Goal: Task Accomplishment & Management: Use online tool/utility

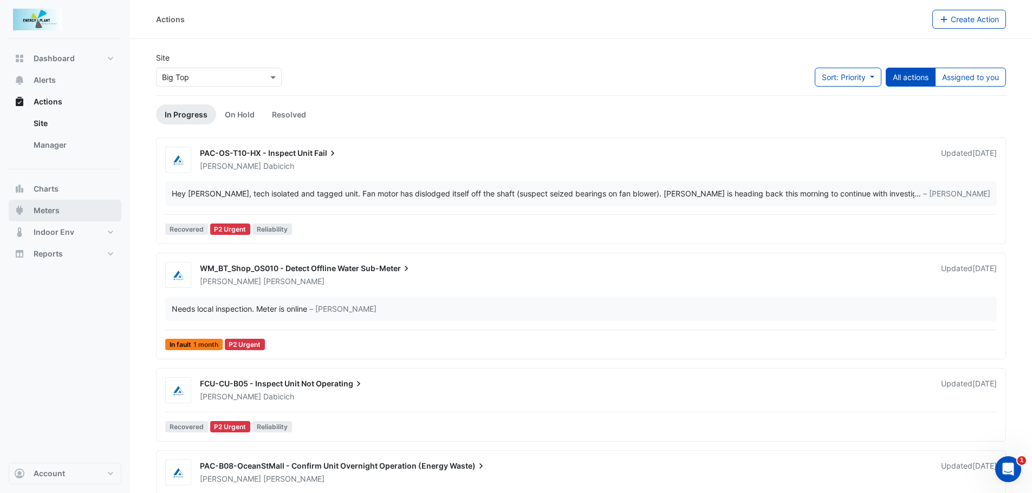
click at [60, 207] on button "Meters" at bounding box center [65, 211] width 113 height 22
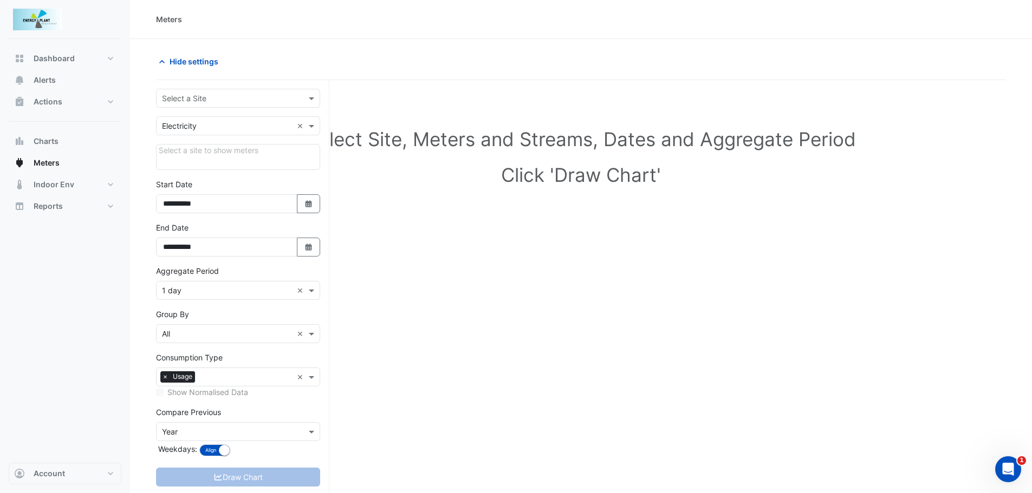
click at [213, 97] on input "text" at bounding box center [227, 98] width 131 height 11
type input "******"
click at [200, 119] on span "[GEOGRAPHIC_DATA]" at bounding box center [203, 121] width 76 height 9
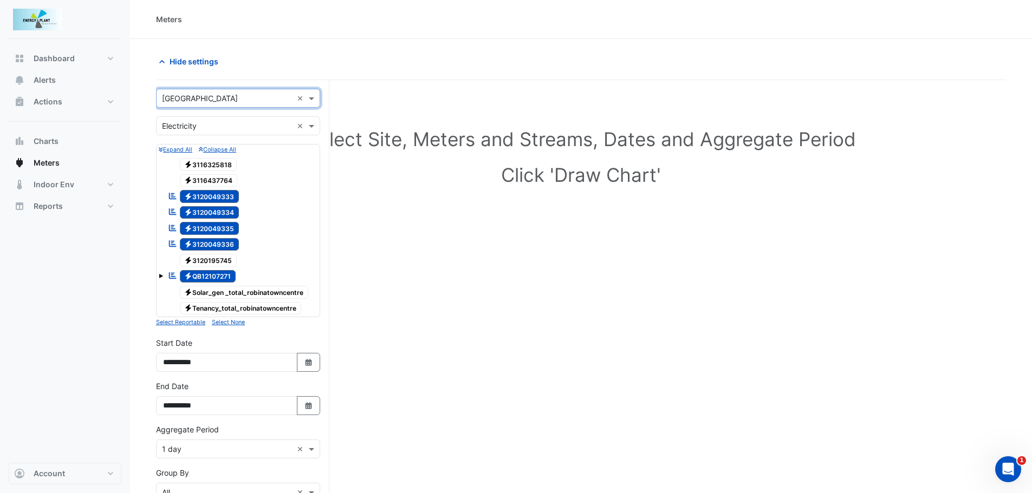
click at [194, 121] on input "text" at bounding box center [227, 126] width 131 height 11
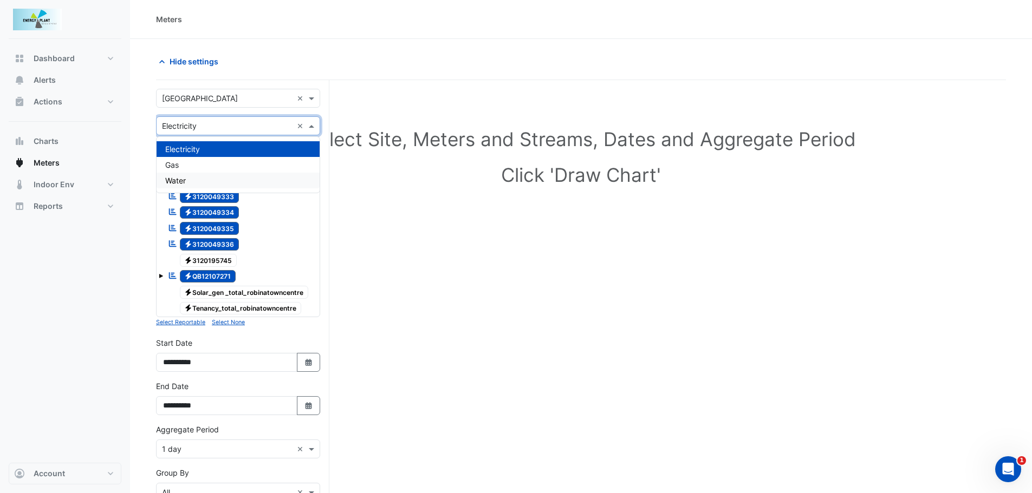
click at [178, 184] on span "Water" at bounding box center [175, 180] width 21 height 9
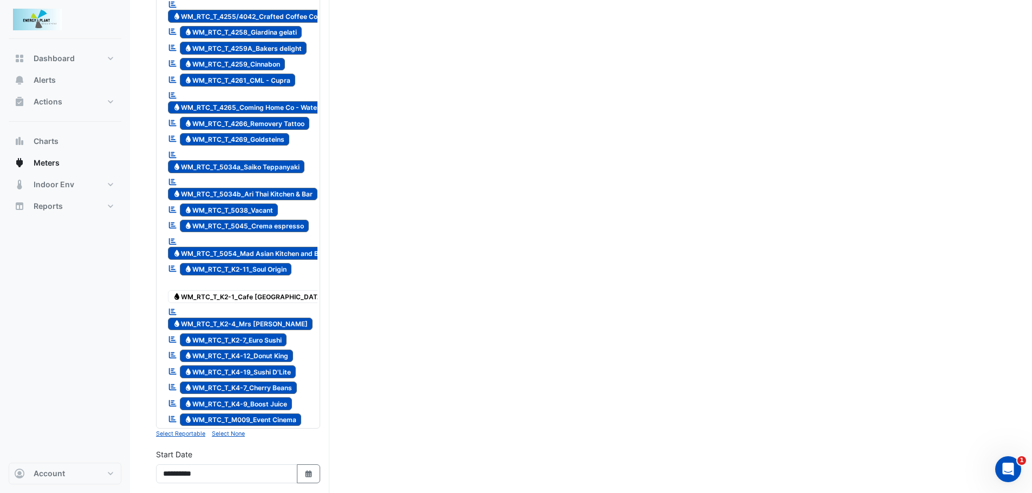
scroll to position [1365, 0]
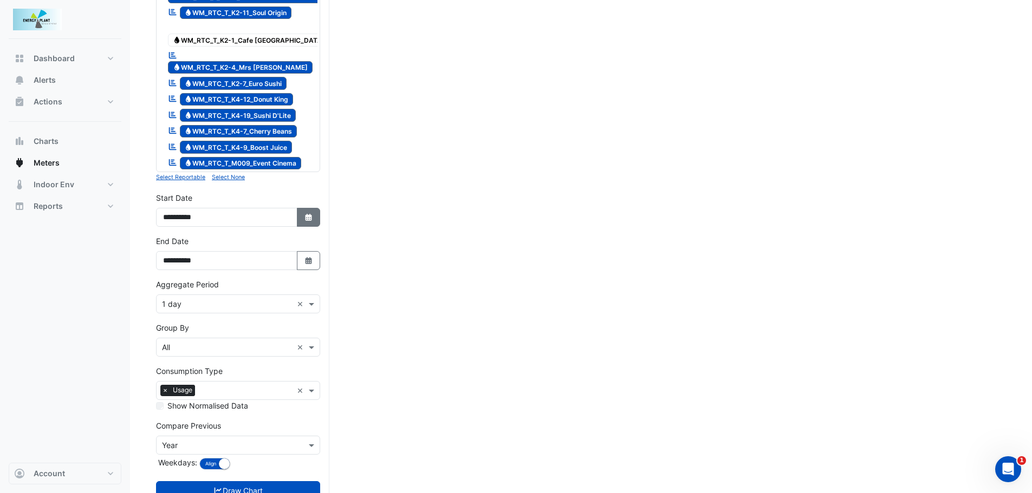
click at [310, 214] on icon "Select Date" at bounding box center [309, 218] width 10 height 8
select select "*"
select select "****"
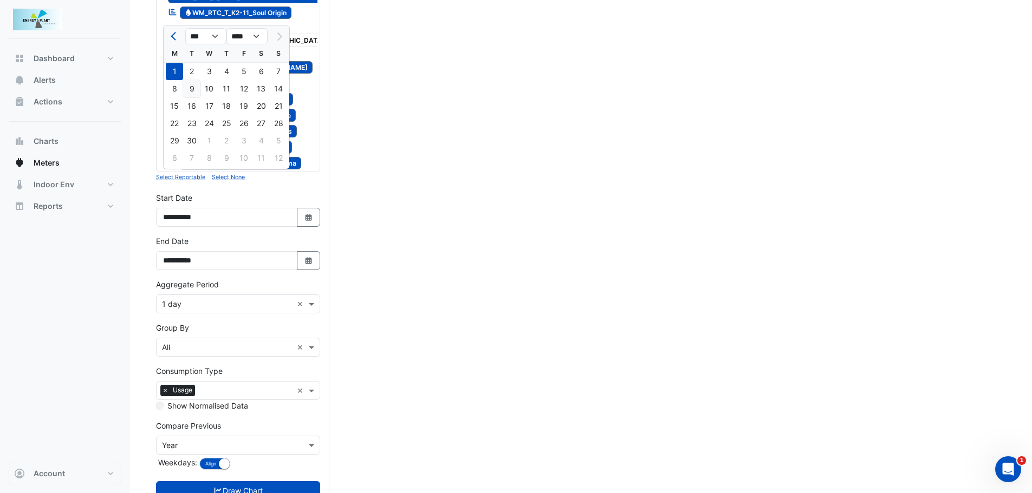
click at [189, 90] on div "9" at bounding box center [191, 88] width 17 height 17
type input "**********"
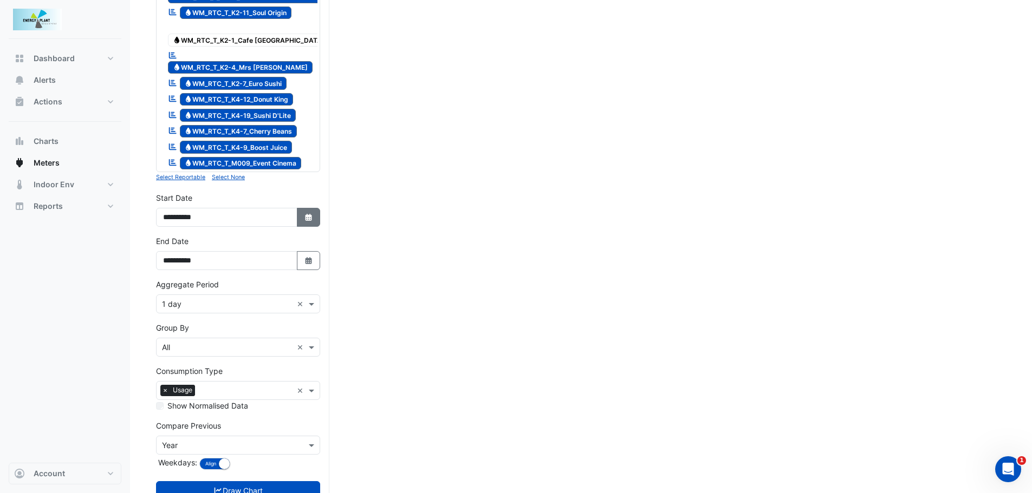
click at [315, 208] on button "Select Date" at bounding box center [309, 217] width 24 height 19
select select "*"
select select "****"
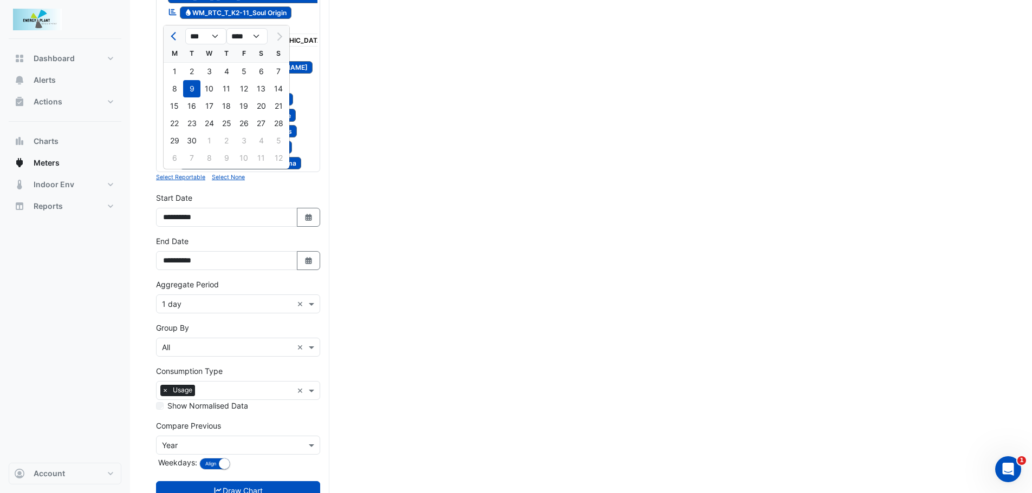
click at [193, 87] on div "9" at bounding box center [191, 88] width 17 height 17
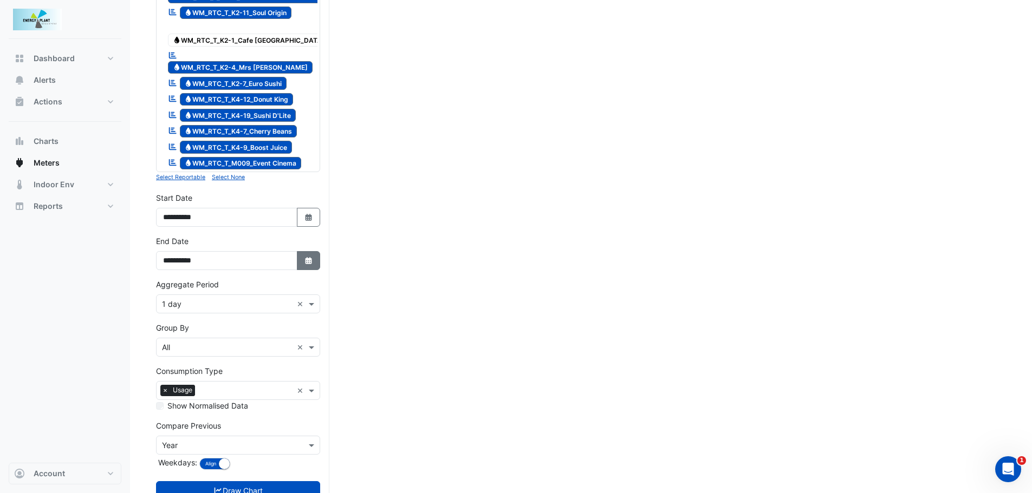
click at [317, 251] on button "Select Date" at bounding box center [309, 260] width 24 height 19
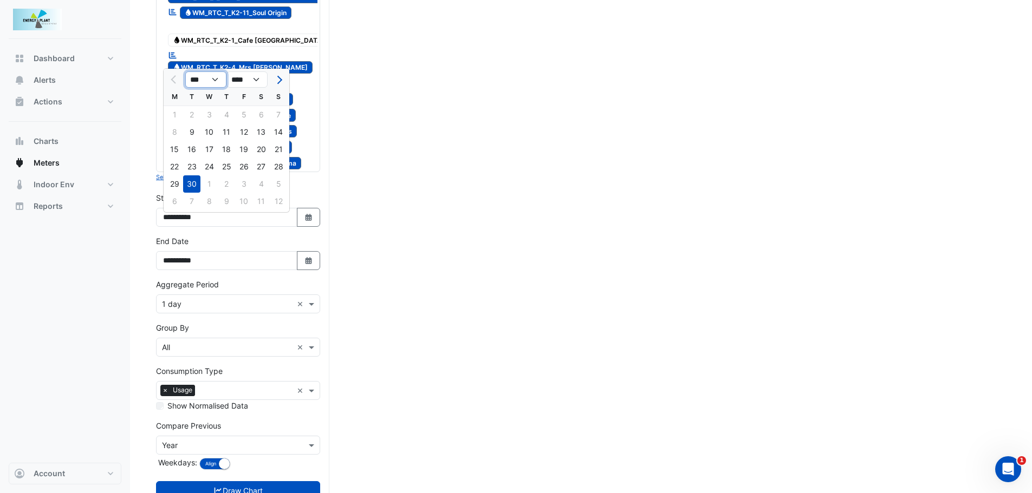
click at [220, 75] on select "*** *** *** ***" at bounding box center [205, 79] width 41 height 16
select select "**"
click at [185, 71] on select "*** *** *** ***" at bounding box center [205, 79] width 41 height 16
click at [193, 131] on div "7" at bounding box center [191, 131] width 17 height 17
type input "**********"
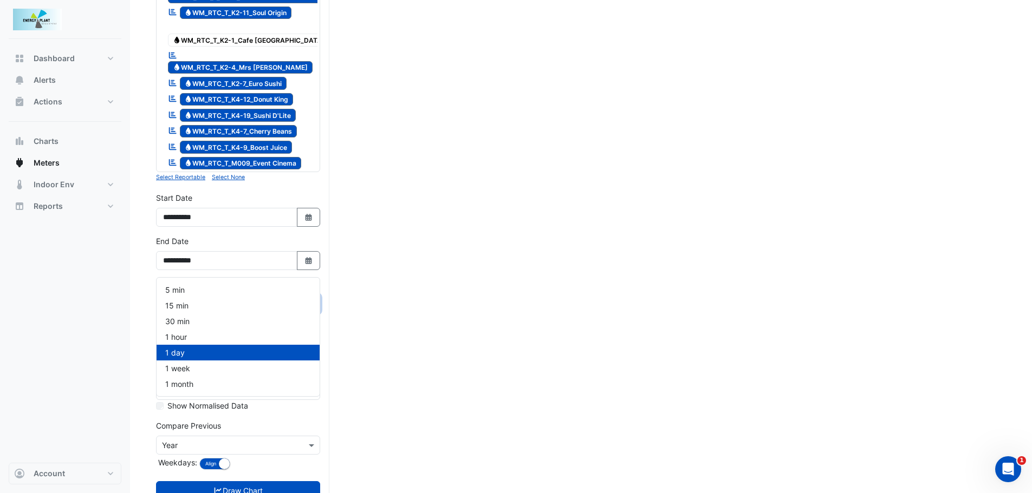
click at [250, 295] on div "× 1 day ×" at bounding box center [238, 304] width 164 height 19
click at [176, 367] on span "1 week" at bounding box center [177, 368] width 25 height 9
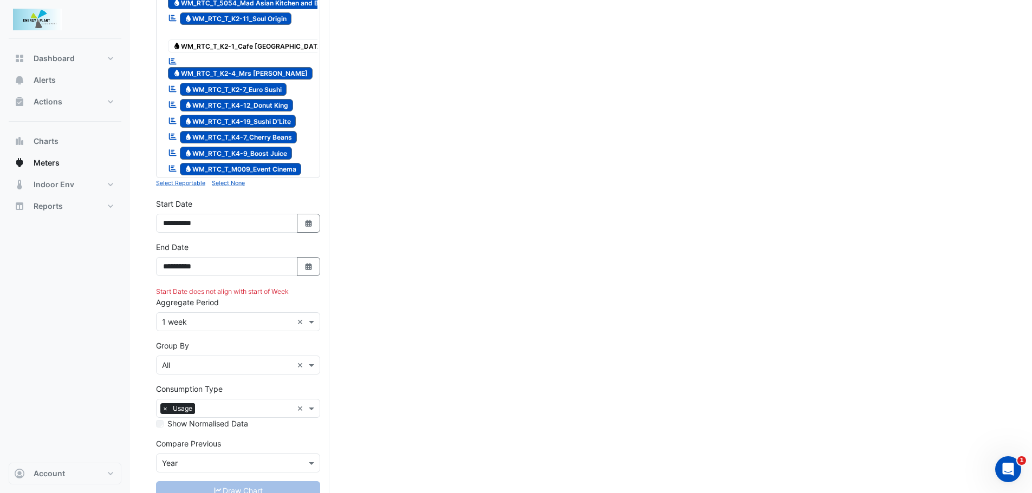
click at [217, 313] on div "× 1 week ×" at bounding box center [238, 322] width 164 height 19
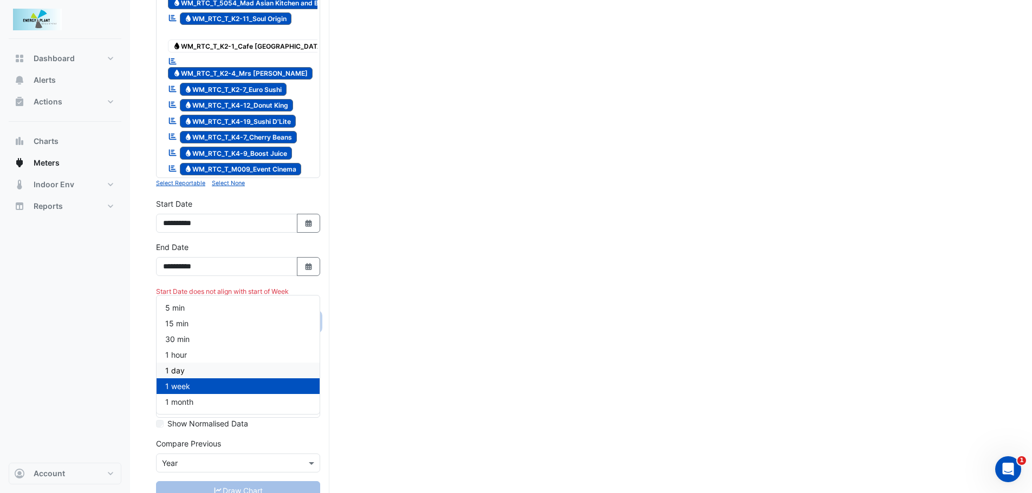
click at [180, 369] on span "1 day" at bounding box center [174, 370] width 19 height 9
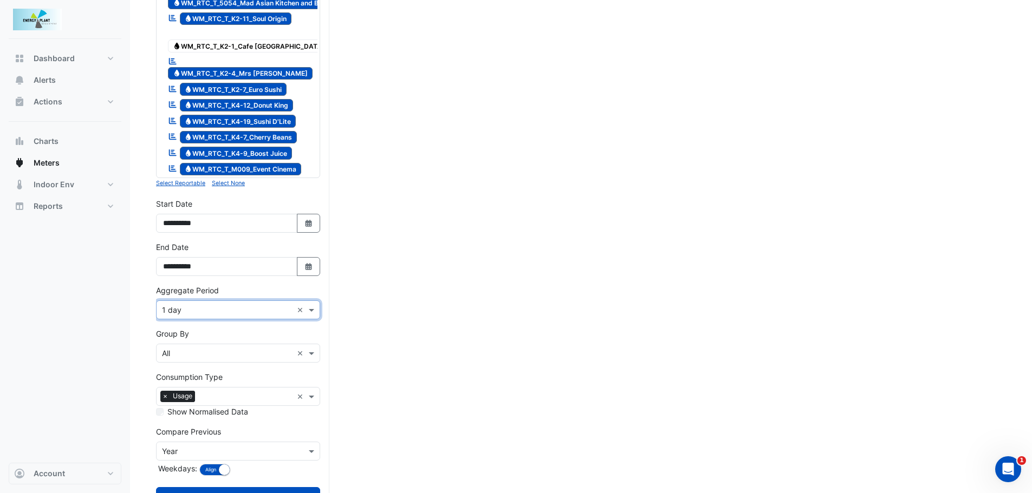
click at [204, 348] on input "text" at bounding box center [227, 353] width 131 height 11
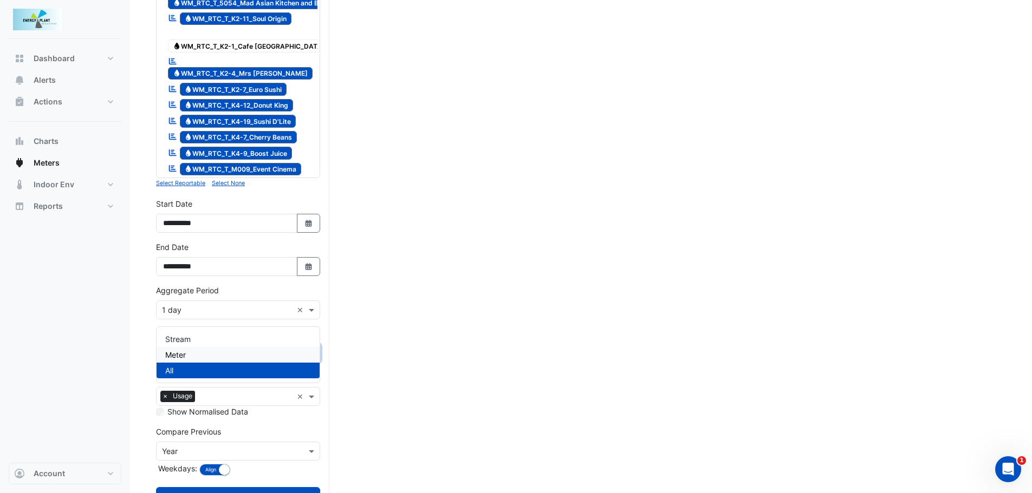
click at [184, 358] on span "Meter" at bounding box center [175, 354] width 21 height 9
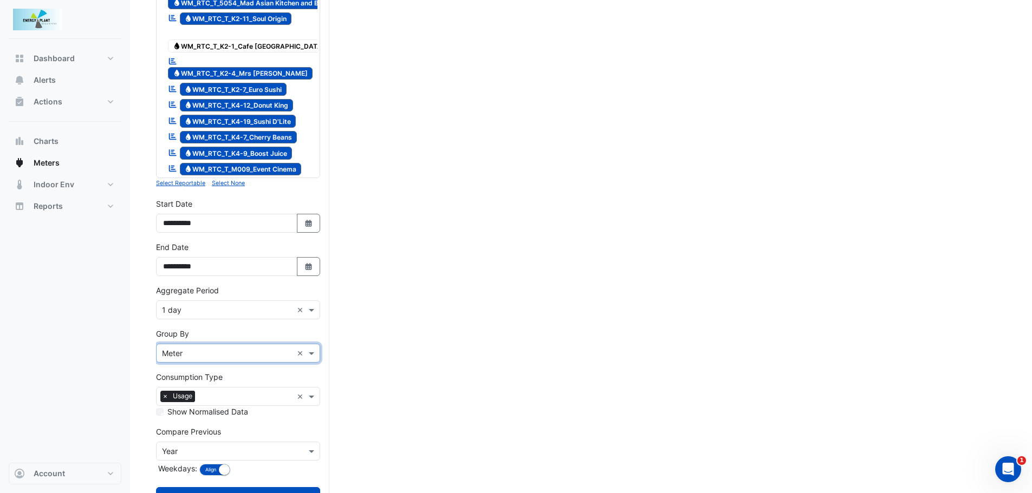
click at [183, 446] on input "text" at bounding box center [227, 451] width 131 height 11
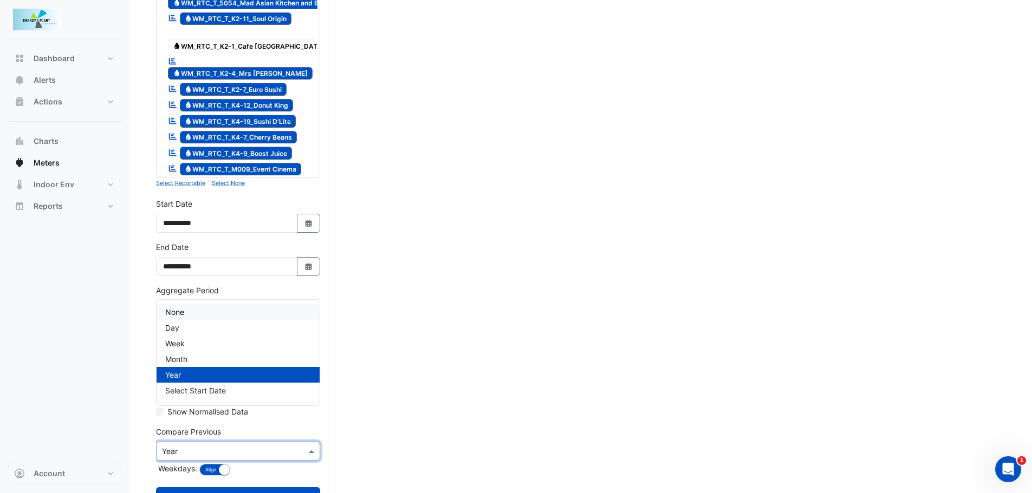
click at [183, 313] on span "None" at bounding box center [174, 312] width 19 height 9
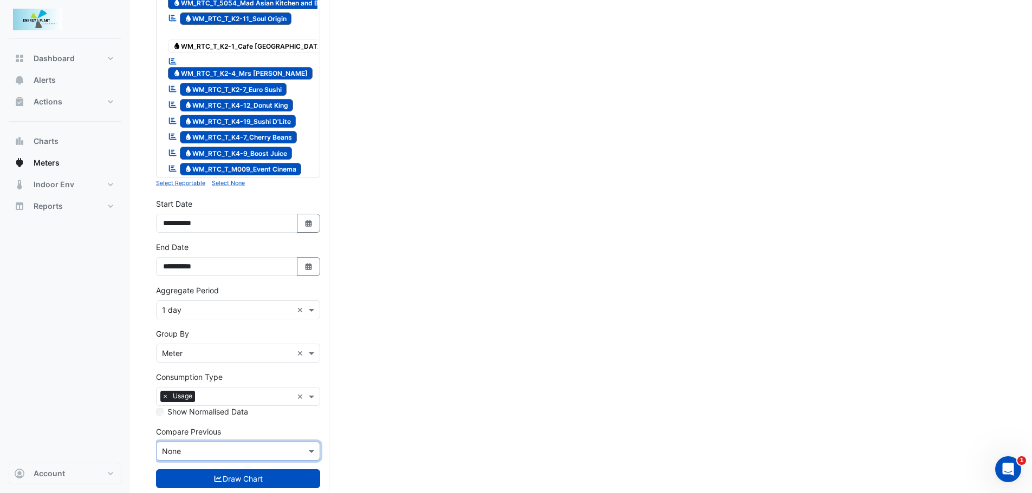
scroll to position [1348, 0]
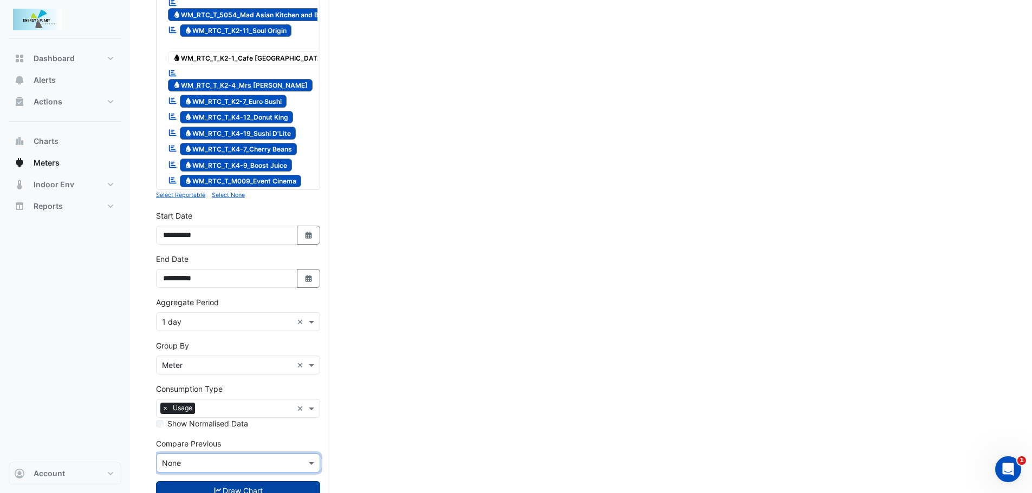
click at [248, 482] on button "Draw Chart" at bounding box center [238, 491] width 164 height 19
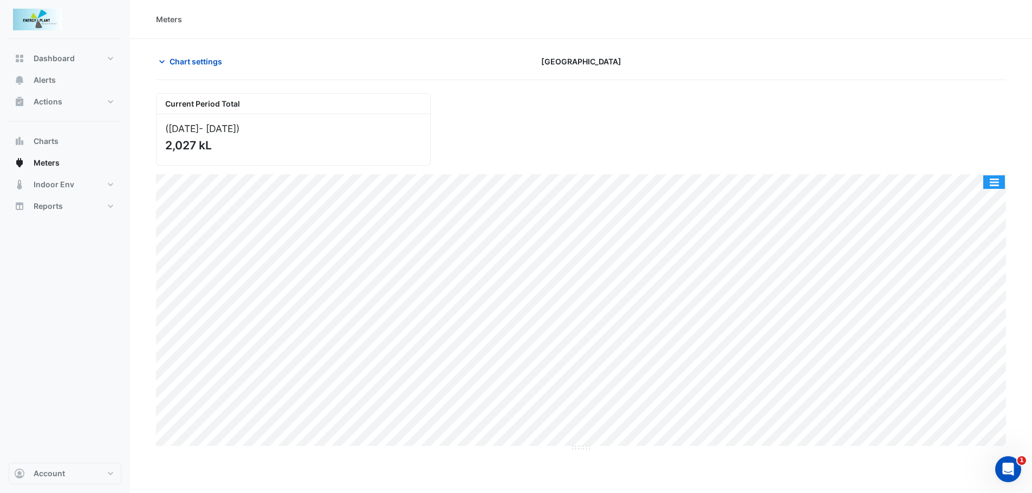
click at [990, 180] on button "button" at bounding box center [994, 182] width 22 height 14
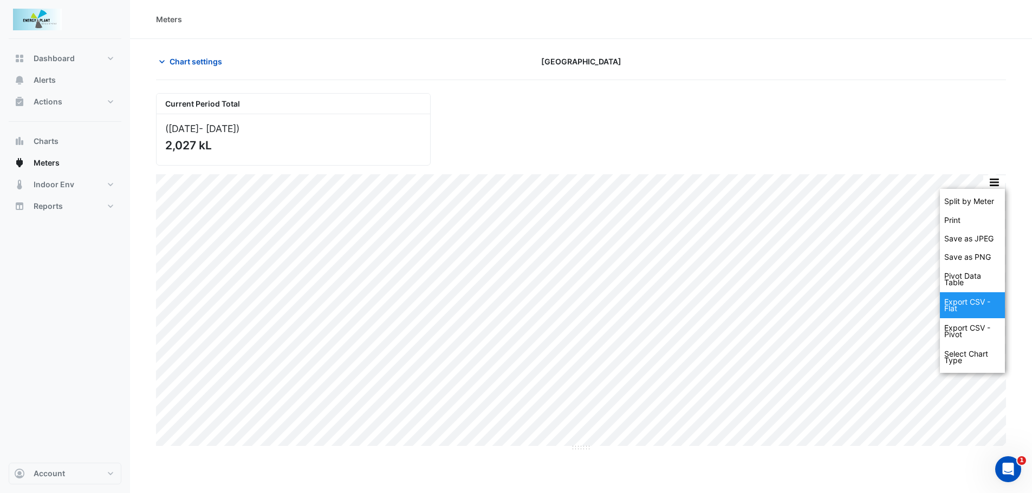
click at [979, 301] on div "Export CSV - Flat" at bounding box center [972, 305] width 65 height 26
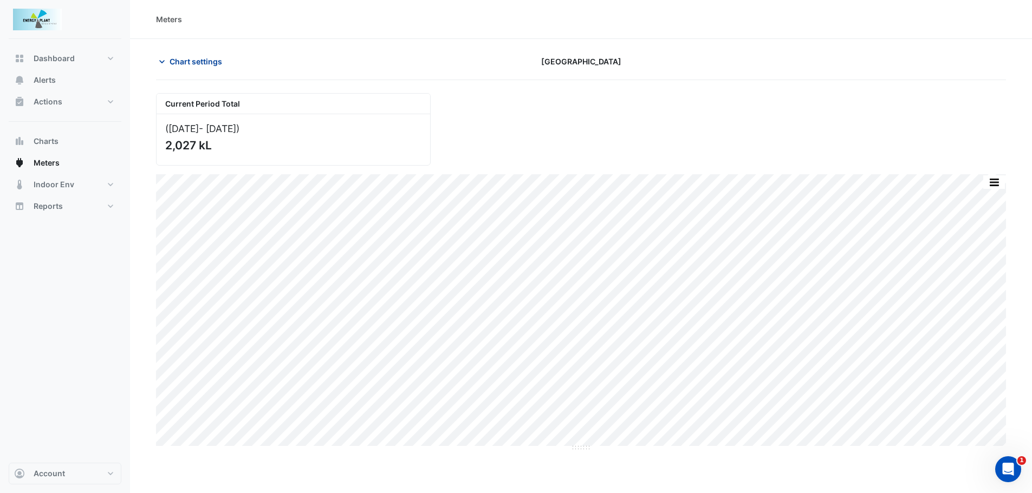
click at [191, 58] on span "Chart settings" at bounding box center [196, 61] width 53 height 11
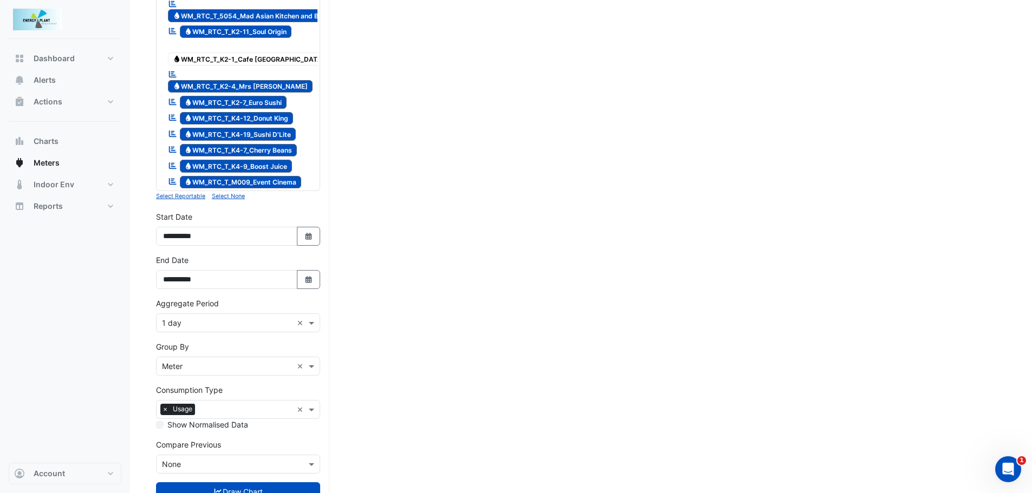
scroll to position [1348, 0]
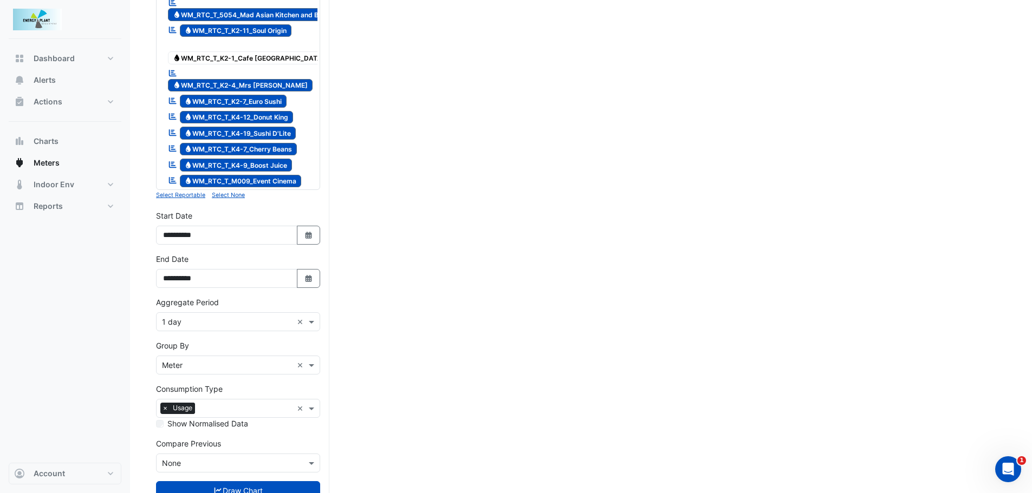
click at [218, 192] on small "Select None" at bounding box center [228, 195] width 33 height 7
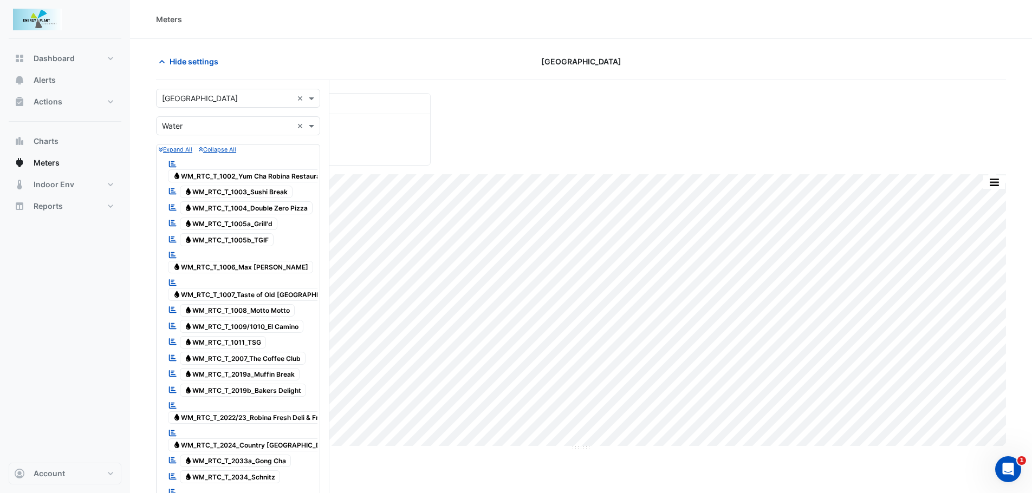
scroll to position [450, 0]
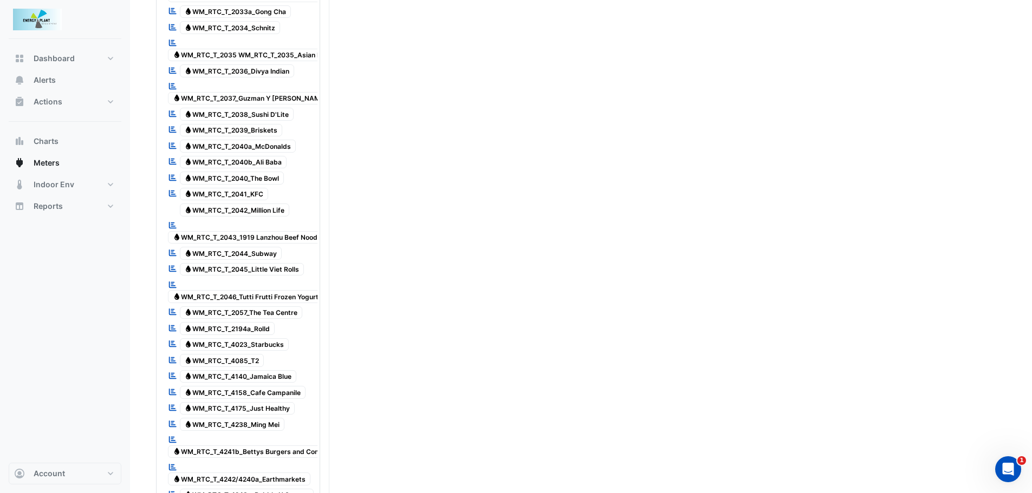
click at [222, 322] on span "Water WM_RTC_T_2194a_Rolld" at bounding box center [227, 328] width 95 height 13
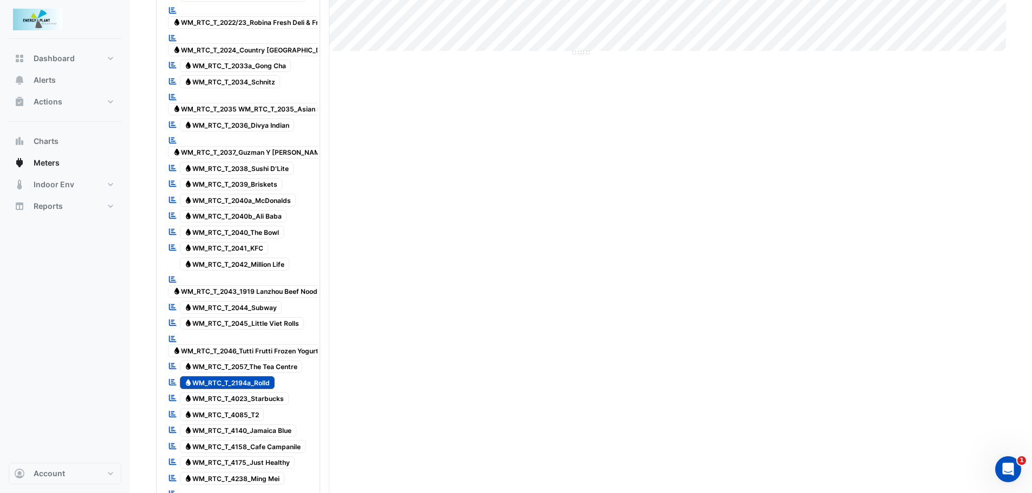
scroll to position [1065, 0]
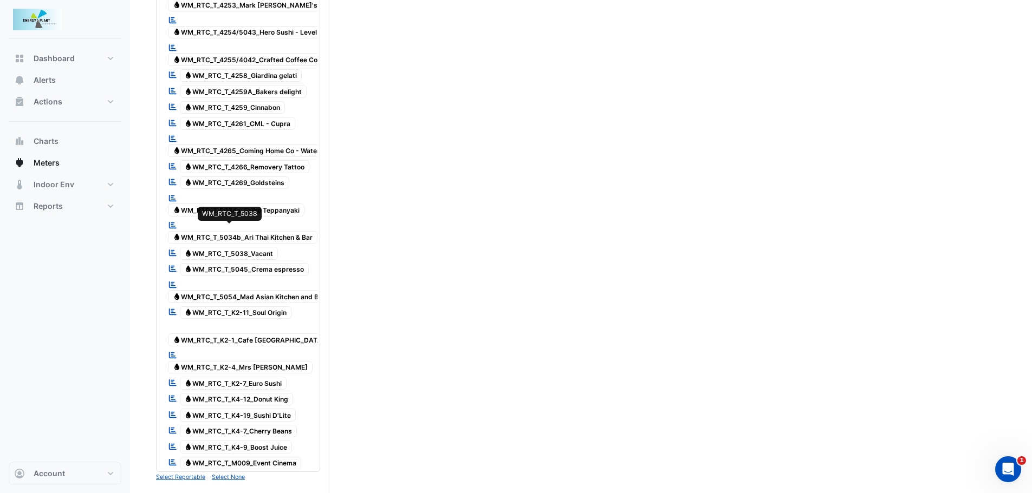
click at [203, 263] on span "Water WM_RTC_T_5045_Crema espresso" at bounding box center [244, 269] width 129 height 13
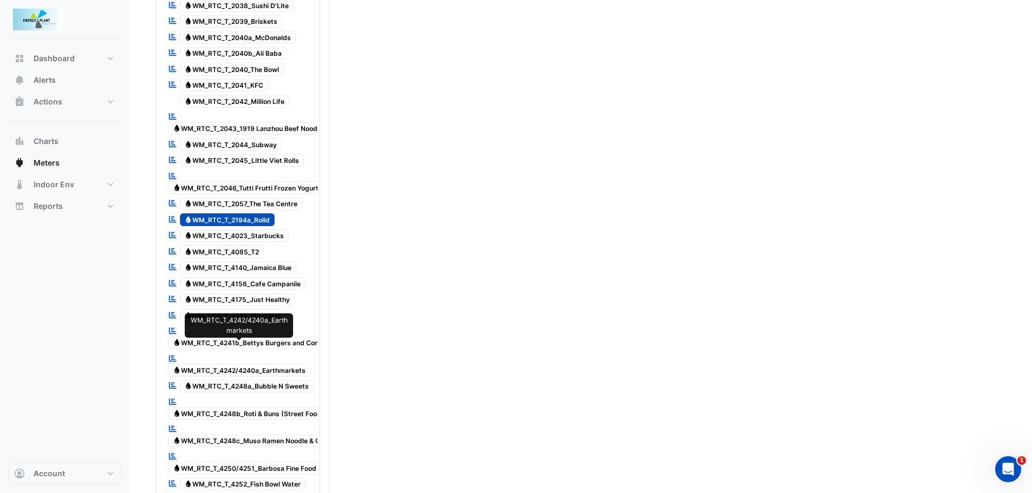
scroll to position [578, 0]
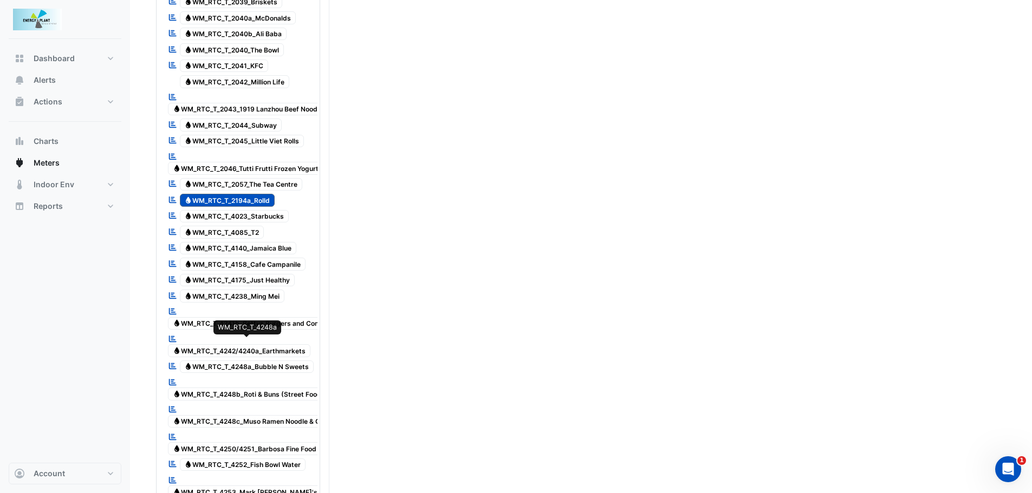
click at [264, 361] on span "Water WM_RTC_T_4248a_Bubble N Sweets" at bounding box center [247, 367] width 134 height 13
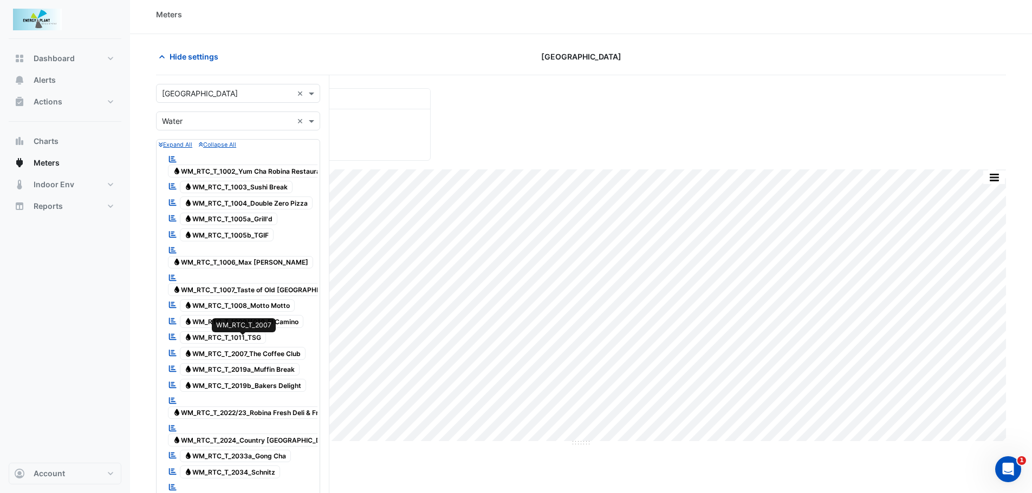
scroll to position [0, 0]
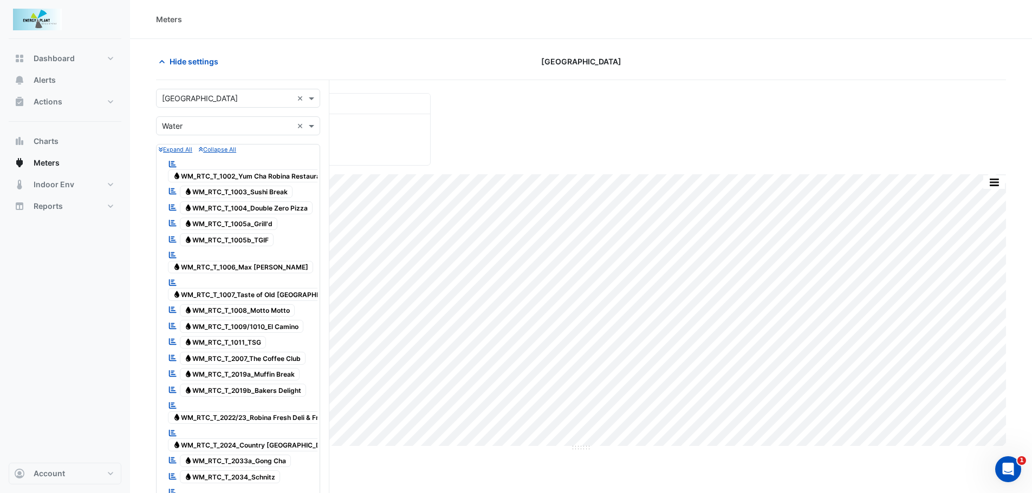
click at [242, 99] on input "text" at bounding box center [227, 98] width 131 height 11
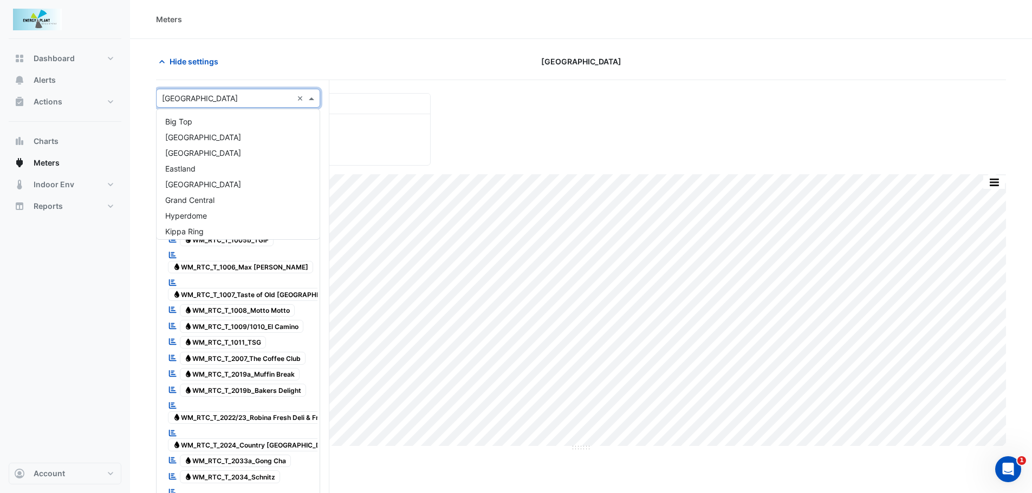
scroll to position [83, 0]
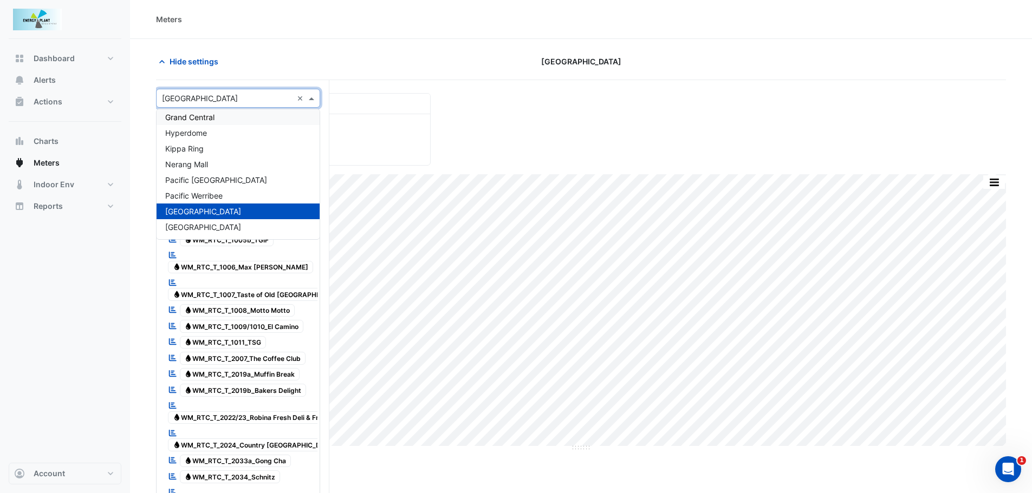
click at [213, 118] on span "Grand Central" at bounding box center [189, 117] width 49 height 9
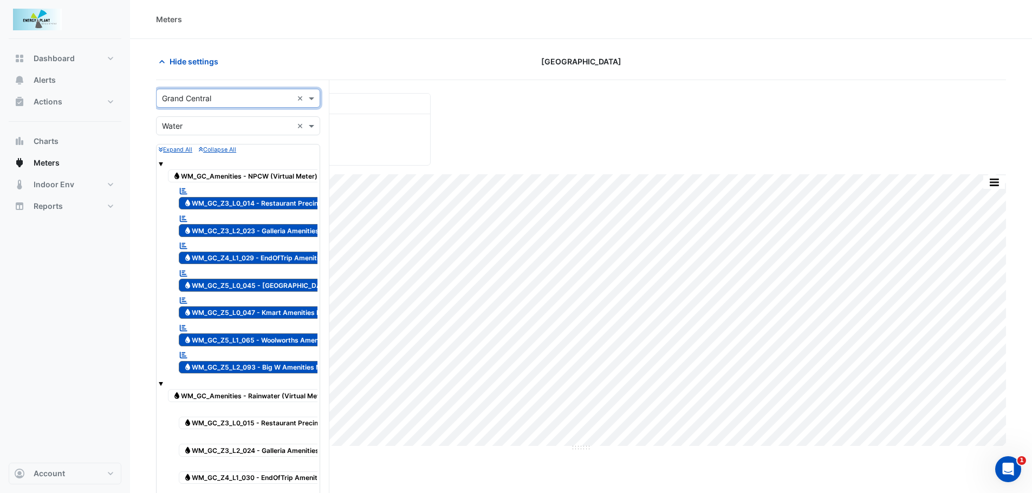
click at [209, 93] on input "text" at bounding box center [227, 98] width 131 height 11
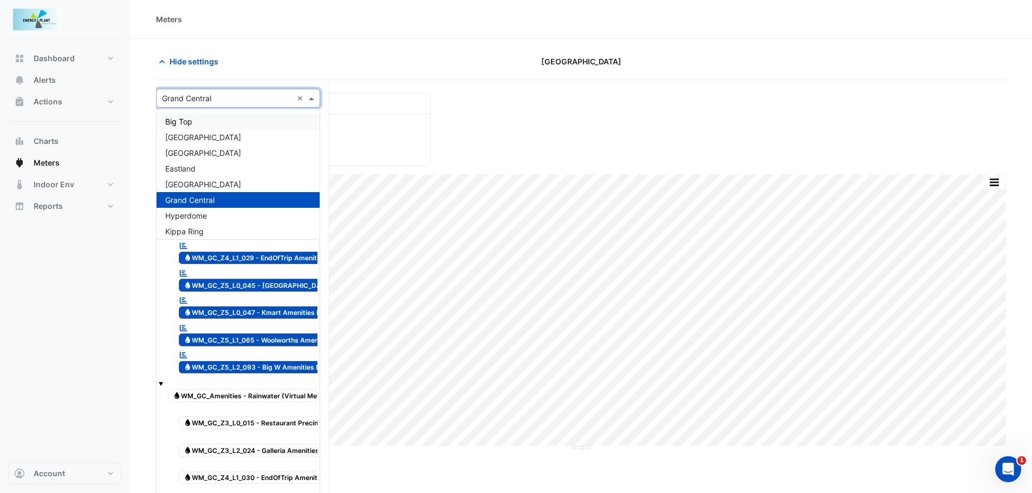
drag, startPoint x: 222, startPoint y: 96, endPoint x: 123, endPoint y: 88, distance: 99.5
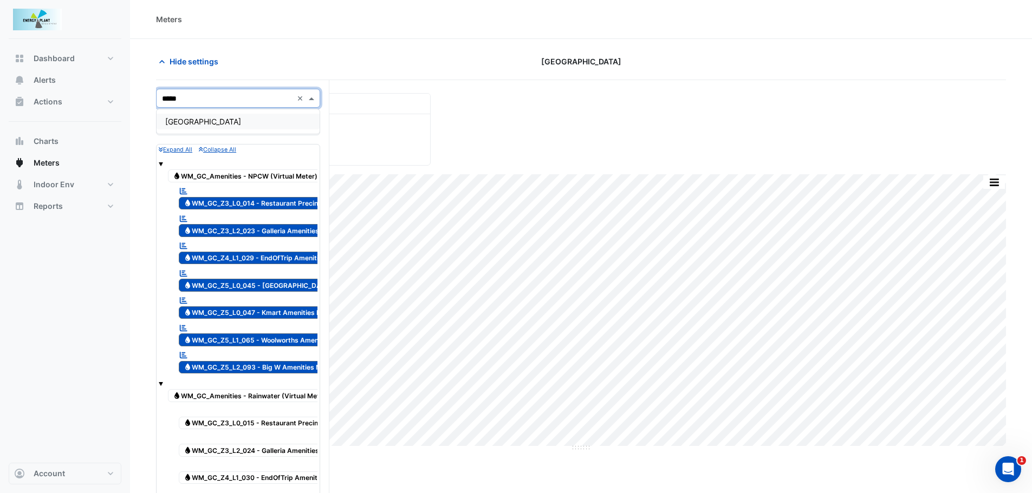
type input "******"
click at [164, 118] on div "[GEOGRAPHIC_DATA]" at bounding box center [238, 122] width 163 height 16
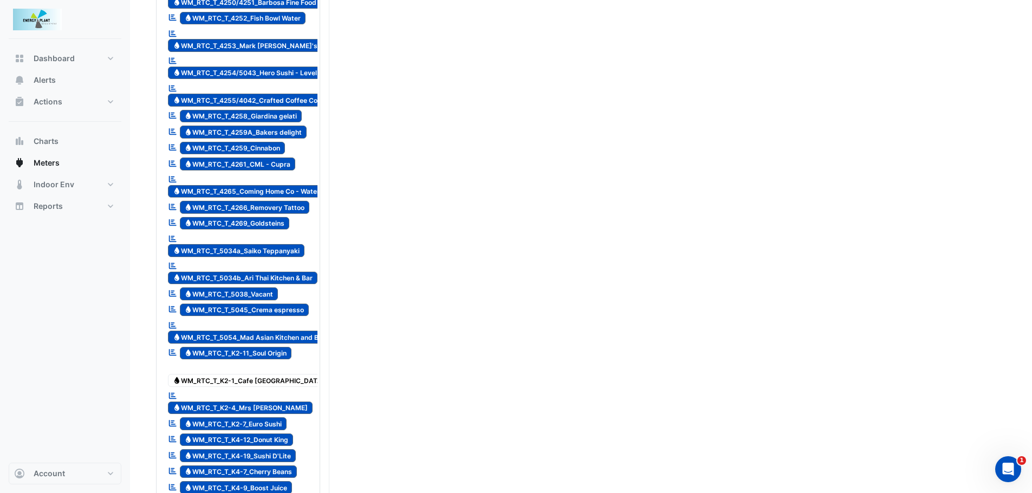
scroll to position [1348, 0]
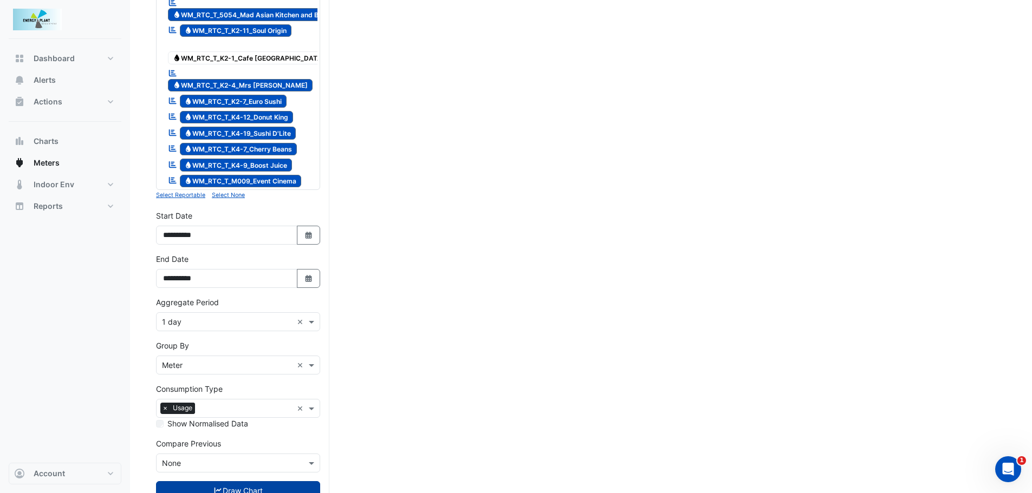
click at [227, 482] on button "Draw Chart" at bounding box center [238, 491] width 164 height 19
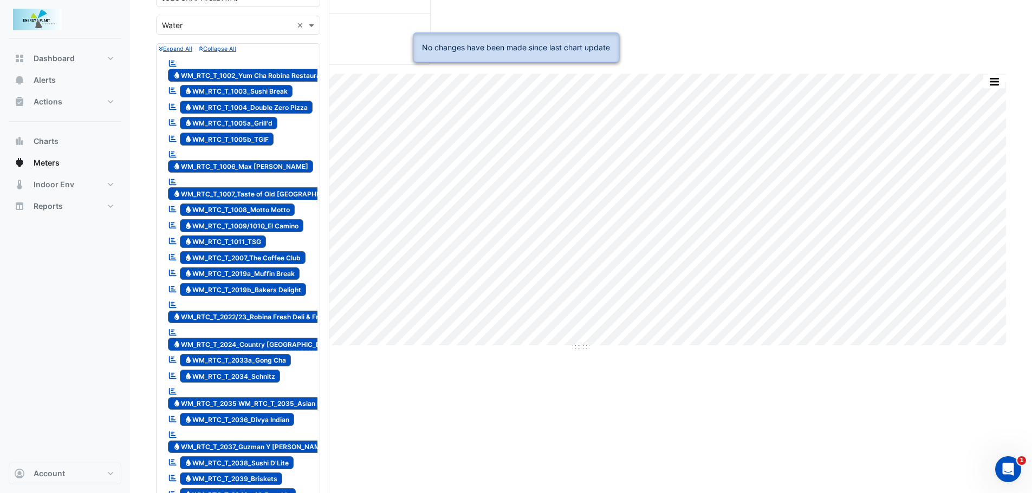
scroll to position [0, 0]
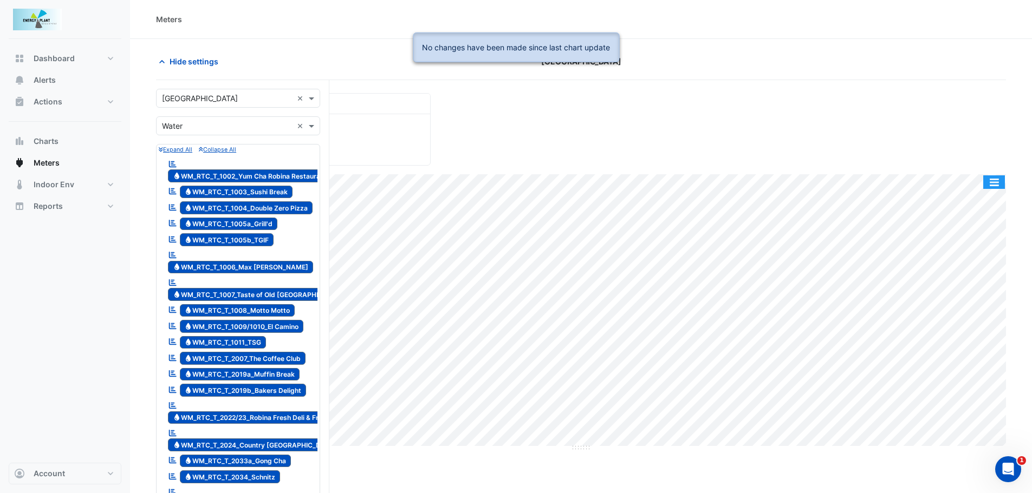
click at [1001, 182] on button "button" at bounding box center [994, 182] width 22 height 14
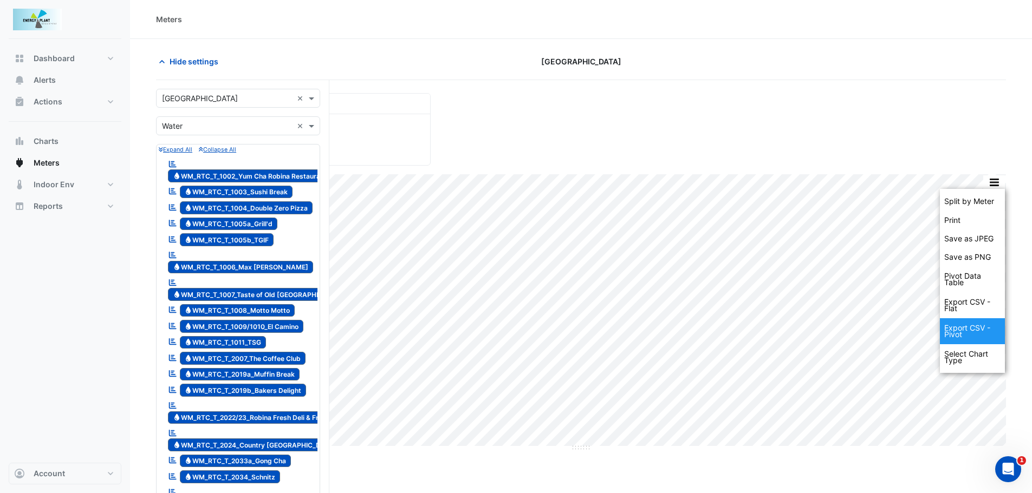
click at [982, 329] on div "Export CSV - Pivot" at bounding box center [972, 331] width 65 height 26
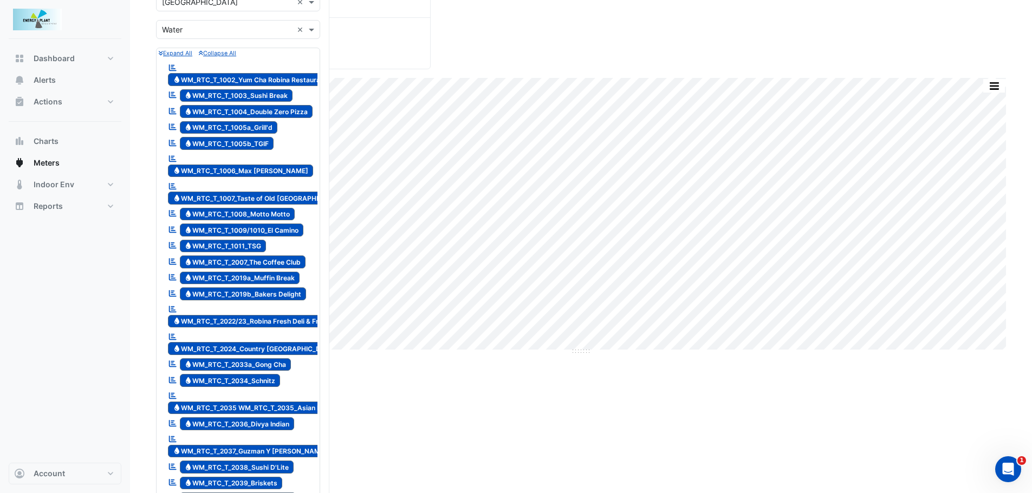
scroll to position [108, 0]
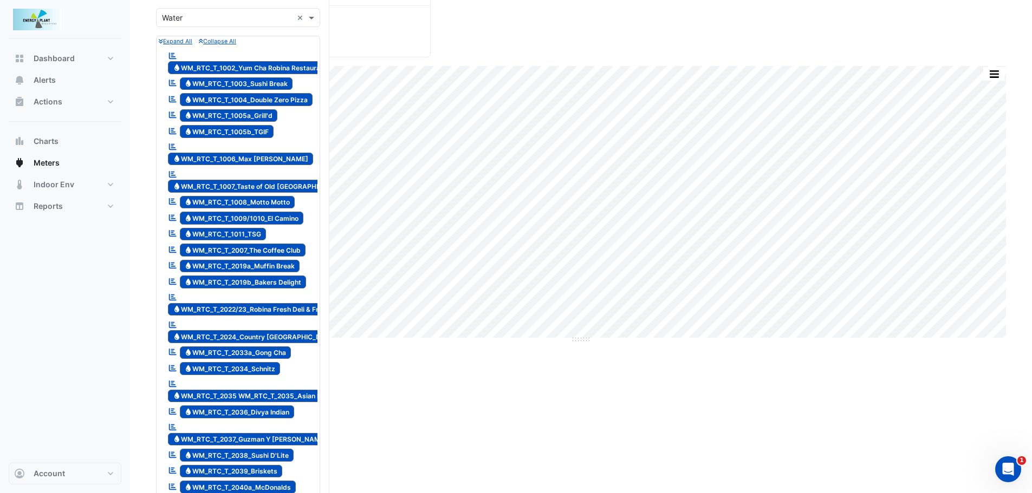
click at [276, 318] on div "Reportable Water WM_RTC_T_2024_Country [GEOGRAPHIC_DATA]" at bounding box center [254, 331] width 179 height 27
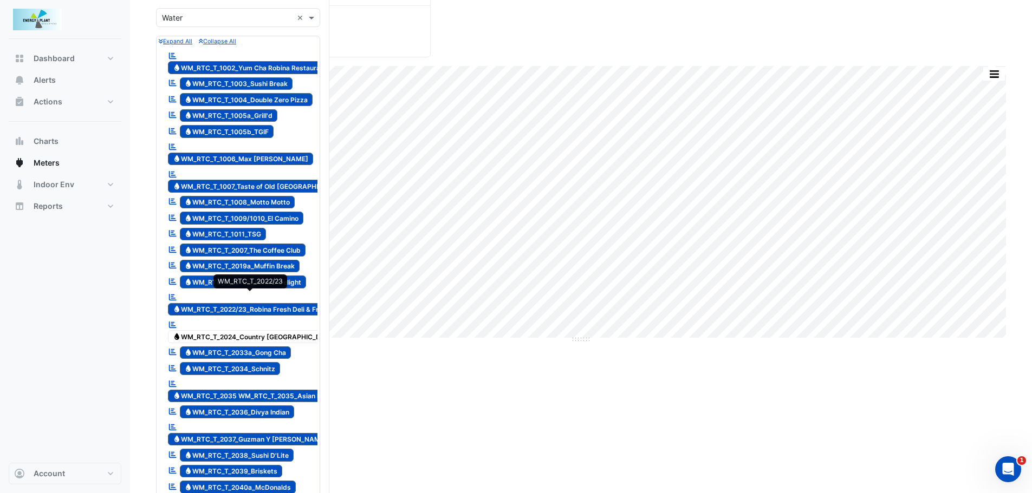
click at [278, 303] on span "Water WM_RTC_T_2022/23_Robina Fresh Deli & Fruit" at bounding box center [250, 309] width 164 height 13
click at [246, 303] on span "Water WM_RTC_T_2022/23_Robina Fresh Deli & Fruit" at bounding box center [250, 309] width 164 height 13
click at [243, 330] on span "Water WM_RTC_T_2024_Country [GEOGRAPHIC_DATA]" at bounding box center [254, 336] width 173 height 13
click at [210, 303] on span "Water WM_RTC_T_2022/23_Robina Fresh Deli & Fruit" at bounding box center [250, 309] width 164 height 13
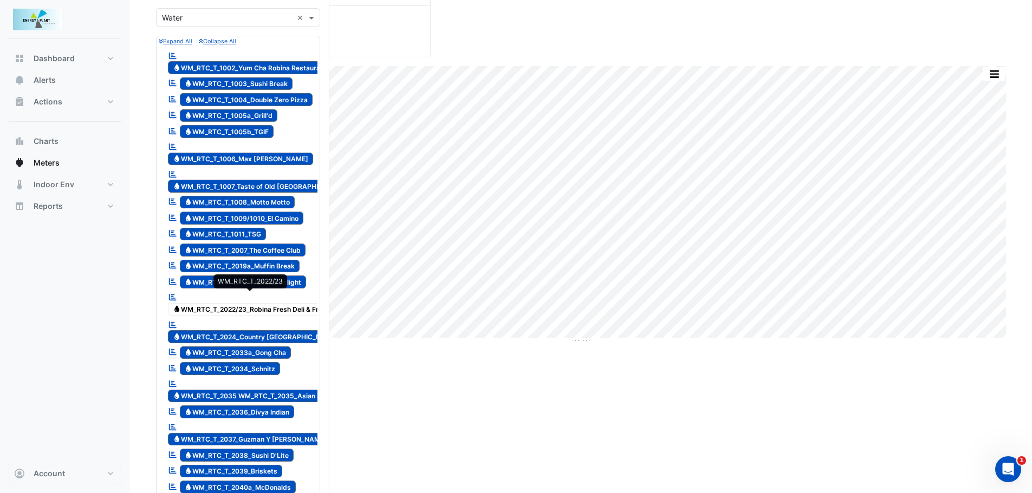
click at [210, 303] on span "Water WM_RTC_T_2022/23_Robina Fresh Deli & Fruit" at bounding box center [250, 309] width 164 height 13
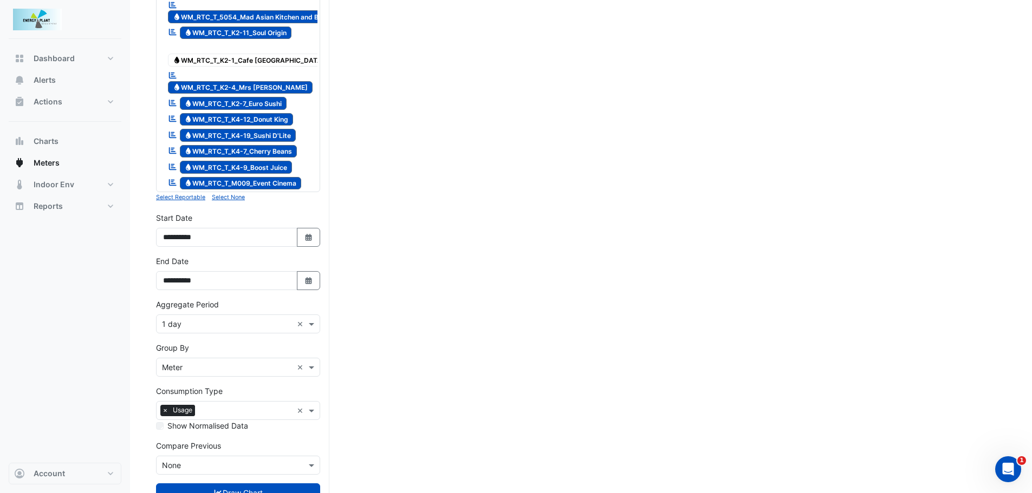
scroll to position [1348, 0]
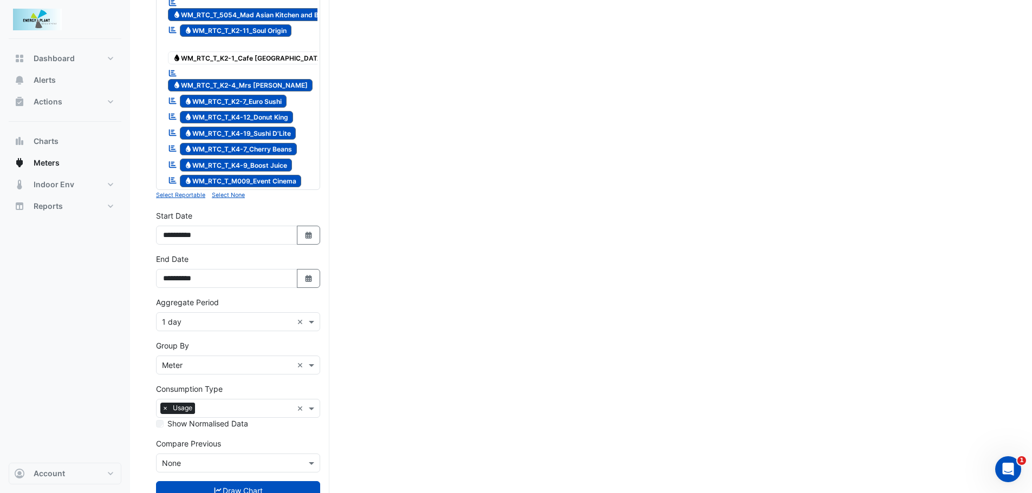
click at [224, 192] on small "Select None" at bounding box center [228, 195] width 33 height 7
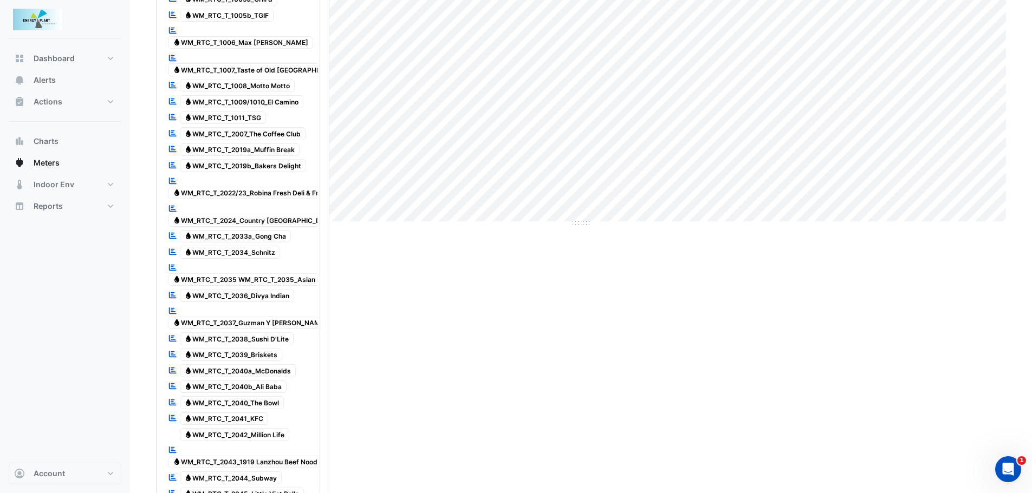
scroll to position [210, 0]
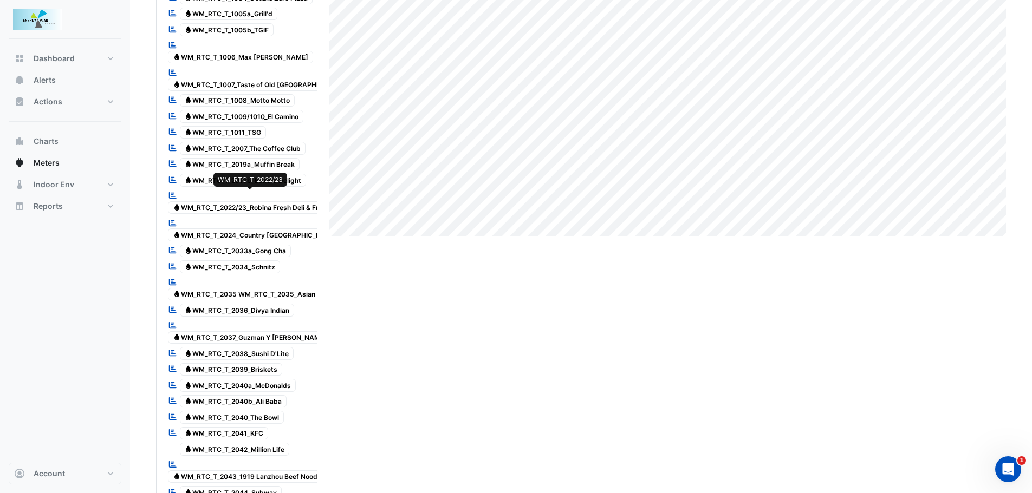
click at [274, 201] on span "Water WM_RTC_T_2022/23_Robina Fresh Deli & Fruit" at bounding box center [250, 207] width 164 height 13
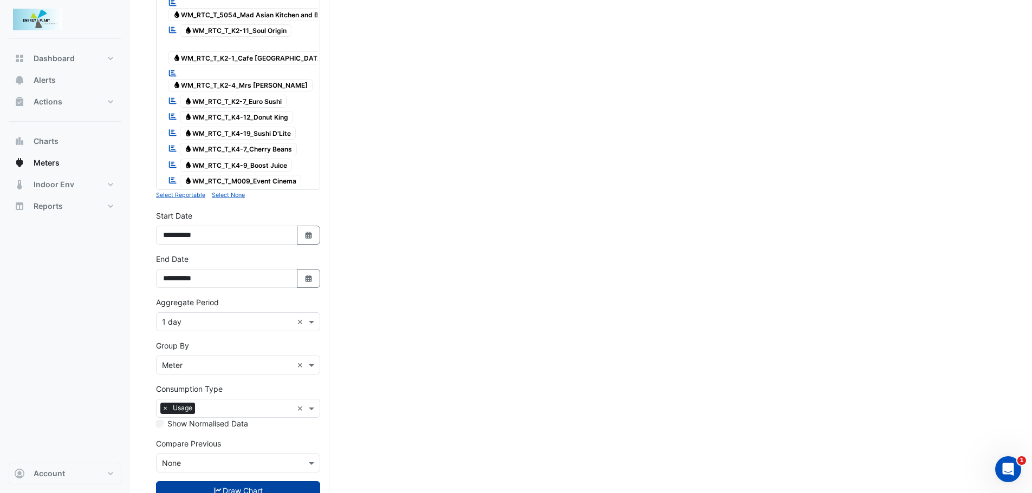
click at [246, 482] on button "Draw Chart" at bounding box center [238, 491] width 164 height 19
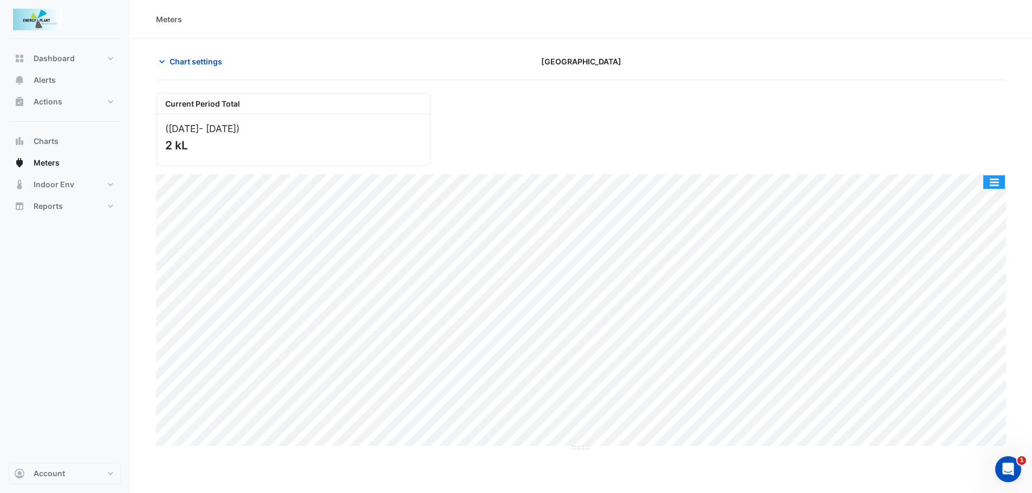
click at [999, 185] on button "button" at bounding box center [994, 182] width 22 height 14
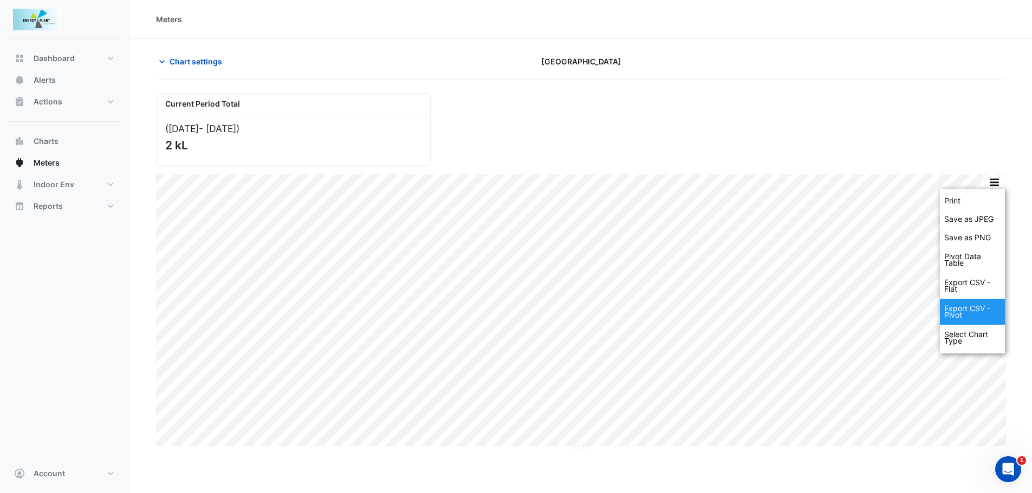
click at [985, 317] on div "Export CSV - Pivot" at bounding box center [972, 312] width 65 height 26
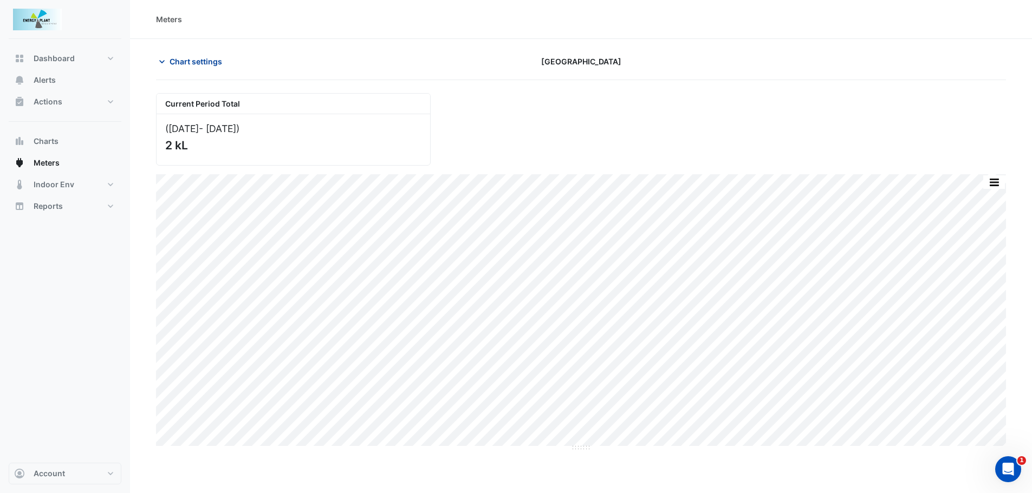
click at [172, 61] on span "Chart settings" at bounding box center [196, 61] width 53 height 11
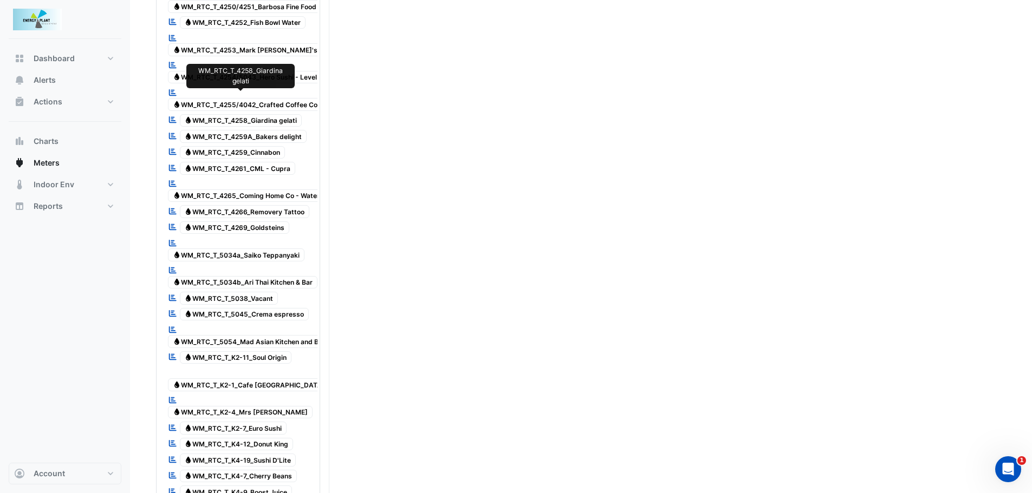
scroll to position [1029, 0]
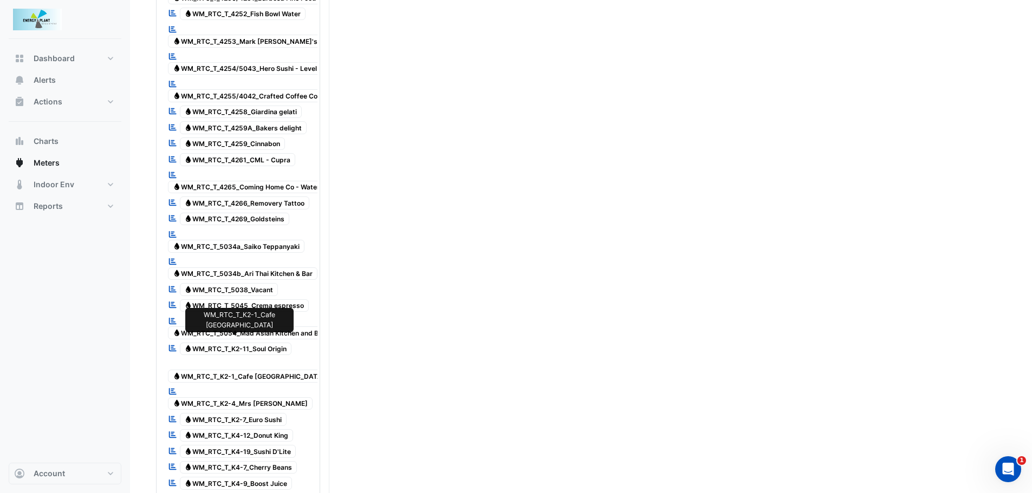
click at [266, 370] on span "Water WM_RTC_T_K2-1_Cafe [GEOGRAPHIC_DATA]" at bounding box center [248, 376] width 161 height 13
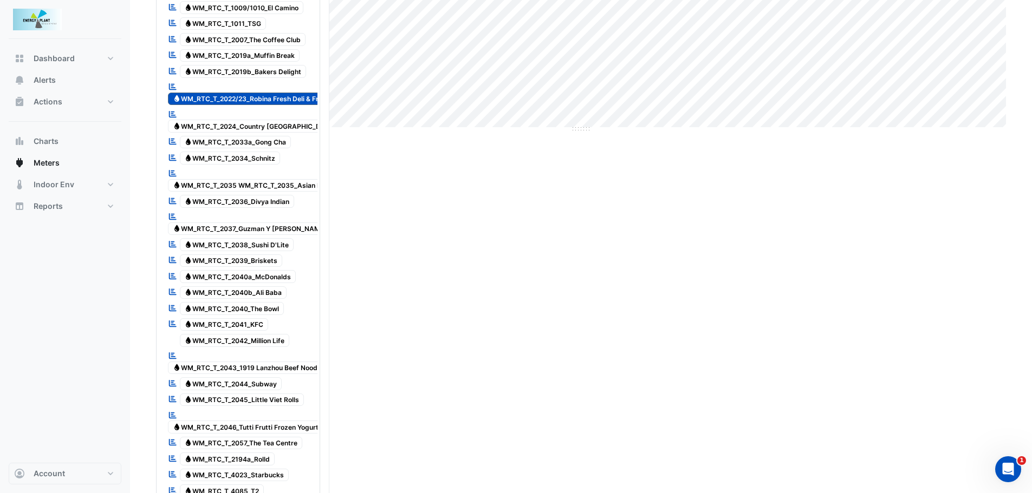
scroll to position [271, 0]
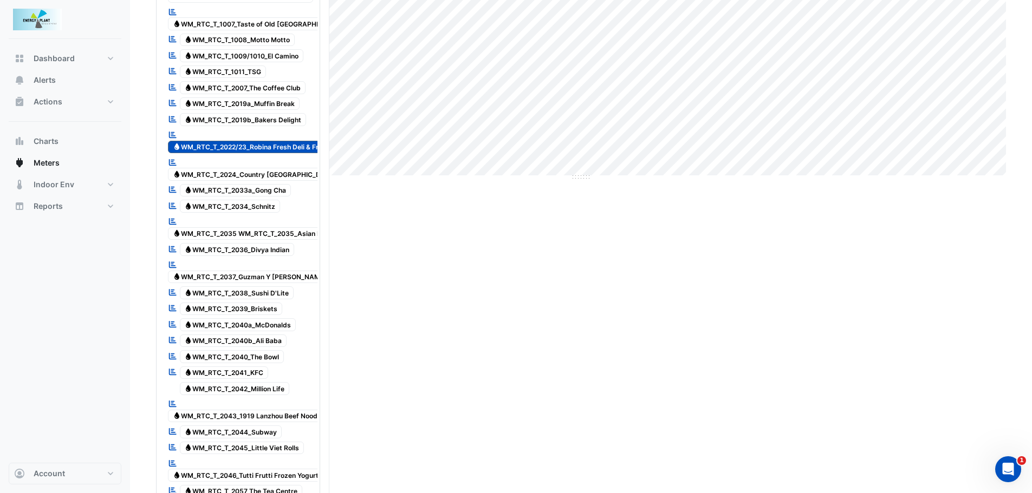
click at [249, 141] on span "Water WM_RTC_T_2022/23_Robina Fresh Deli & Fruit" at bounding box center [250, 147] width 164 height 13
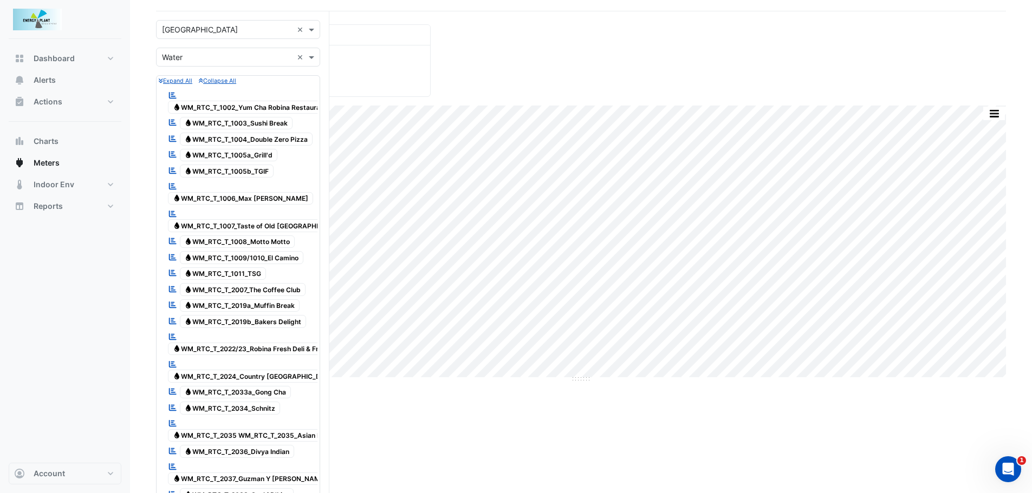
scroll to position [0, 0]
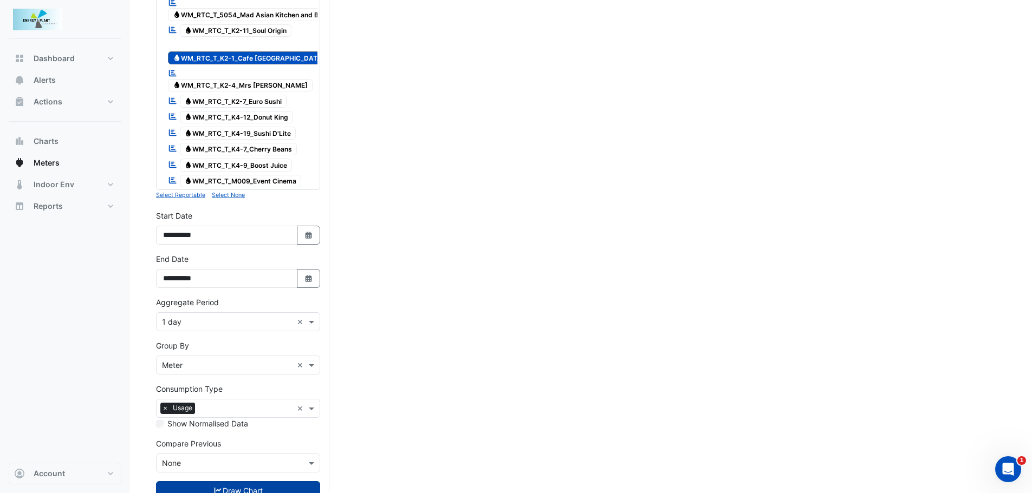
click at [232, 482] on button "Draw Chart" at bounding box center [238, 491] width 164 height 19
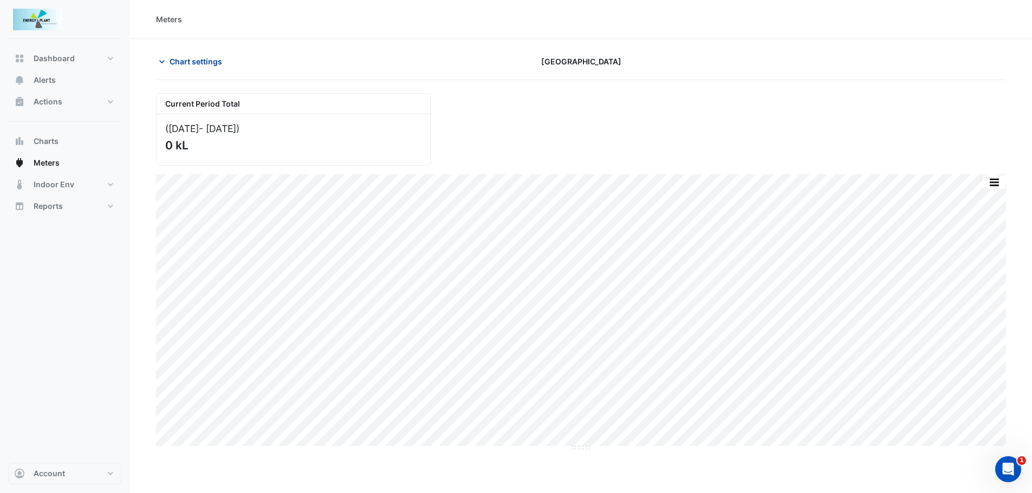
click at [200, 56] on span "Chart settings" at bounding box center [196, 61] width 53 height 11
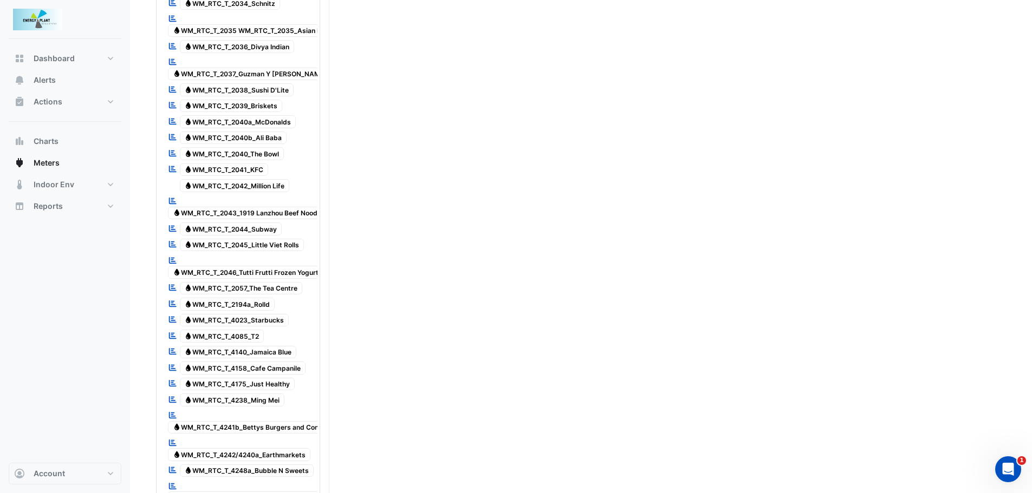
scroll to position [489, 0]
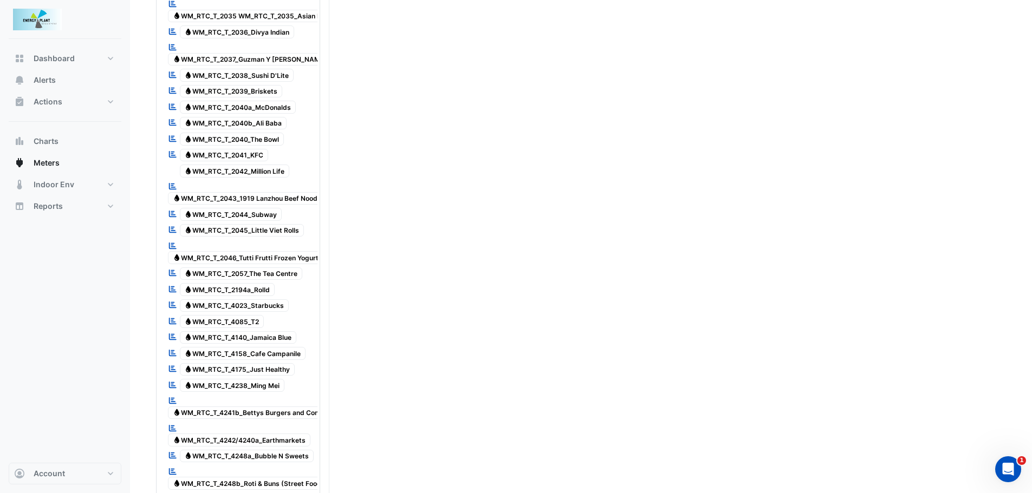
click at [278, 300] on span "Water WM_RTC_T_4023_Starbucks" at bounding box center [234, 306] width 109 height 13
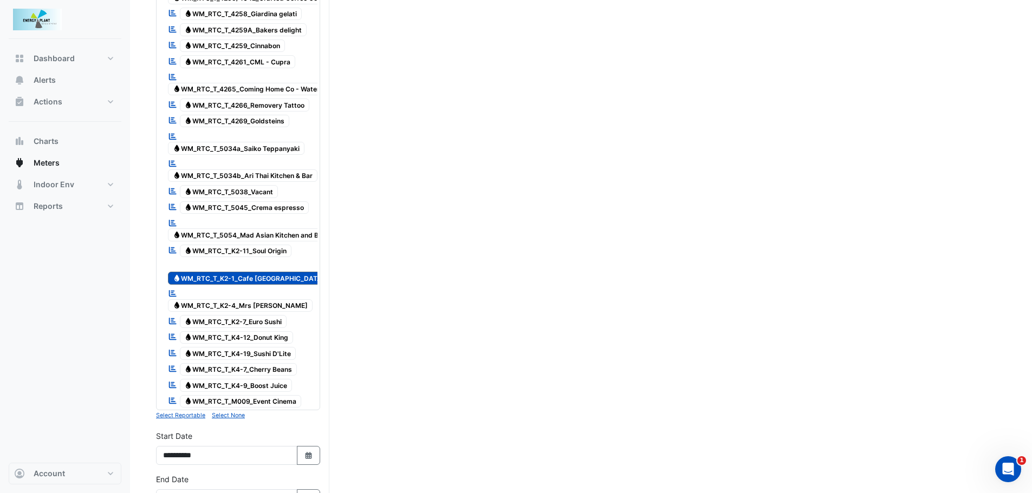
scroll to position [1137, 0]
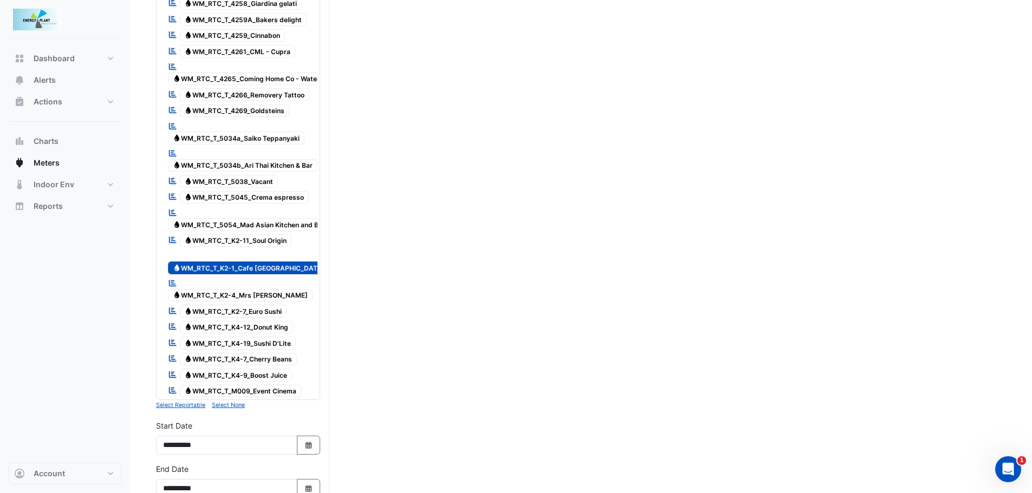
click at [263, 249] on div "Water WM_RTC_T_K2-1_Cafe [GEOGRAPHIC_DATA]" at bounding box center [248, 262] width 167 height 27
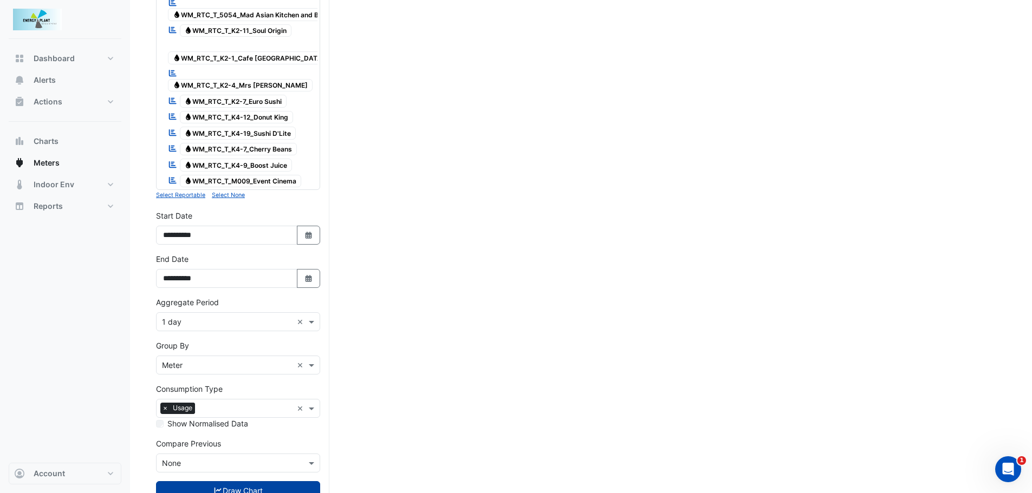
click at [234, 482] on button "Draw Chart" at bounding box center [238, 491] width 164 height 19
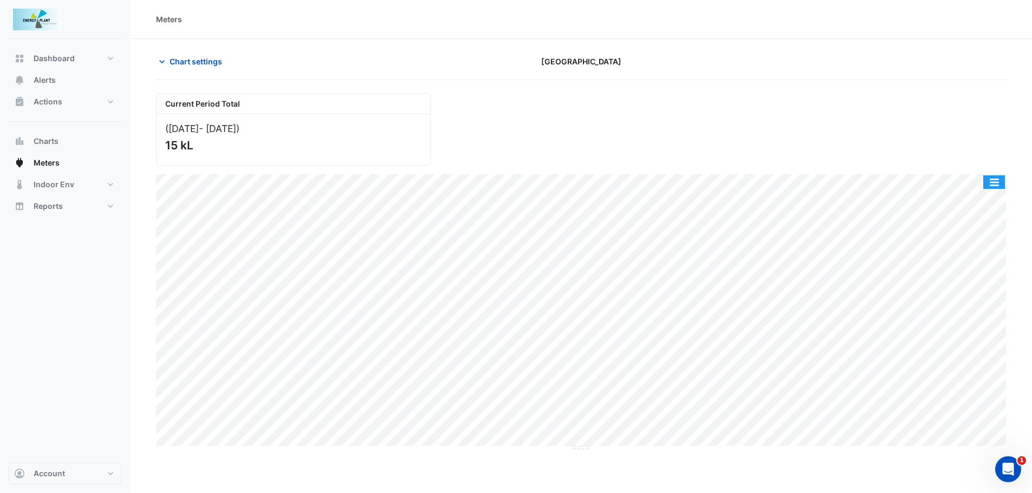
click at [1000, 183] on button "button" at bounding box center [994, 182] width 22 height 14
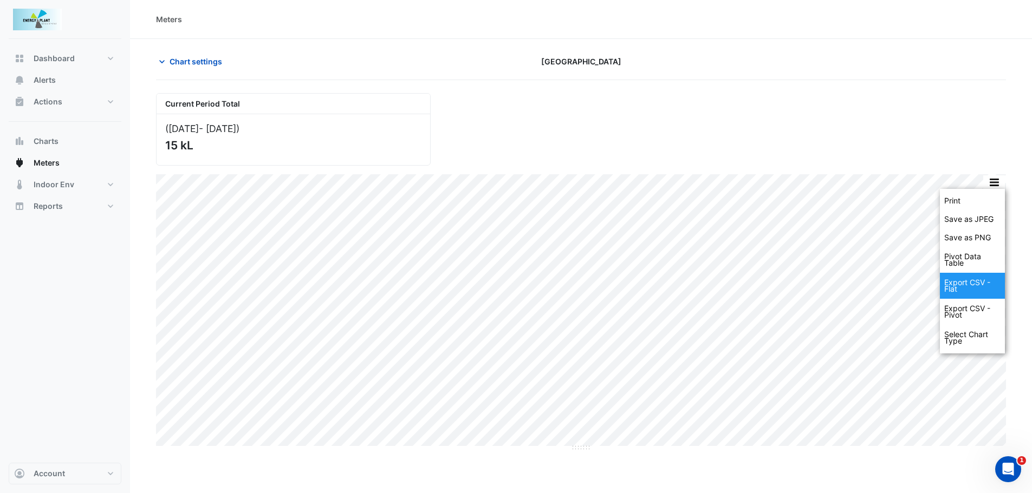
click at [975, 296] on div "Export CSV - Flat" at bounding box center [972, 286] width 65 height 26
